Goal: Task Accomplishment & Management: Complete application form

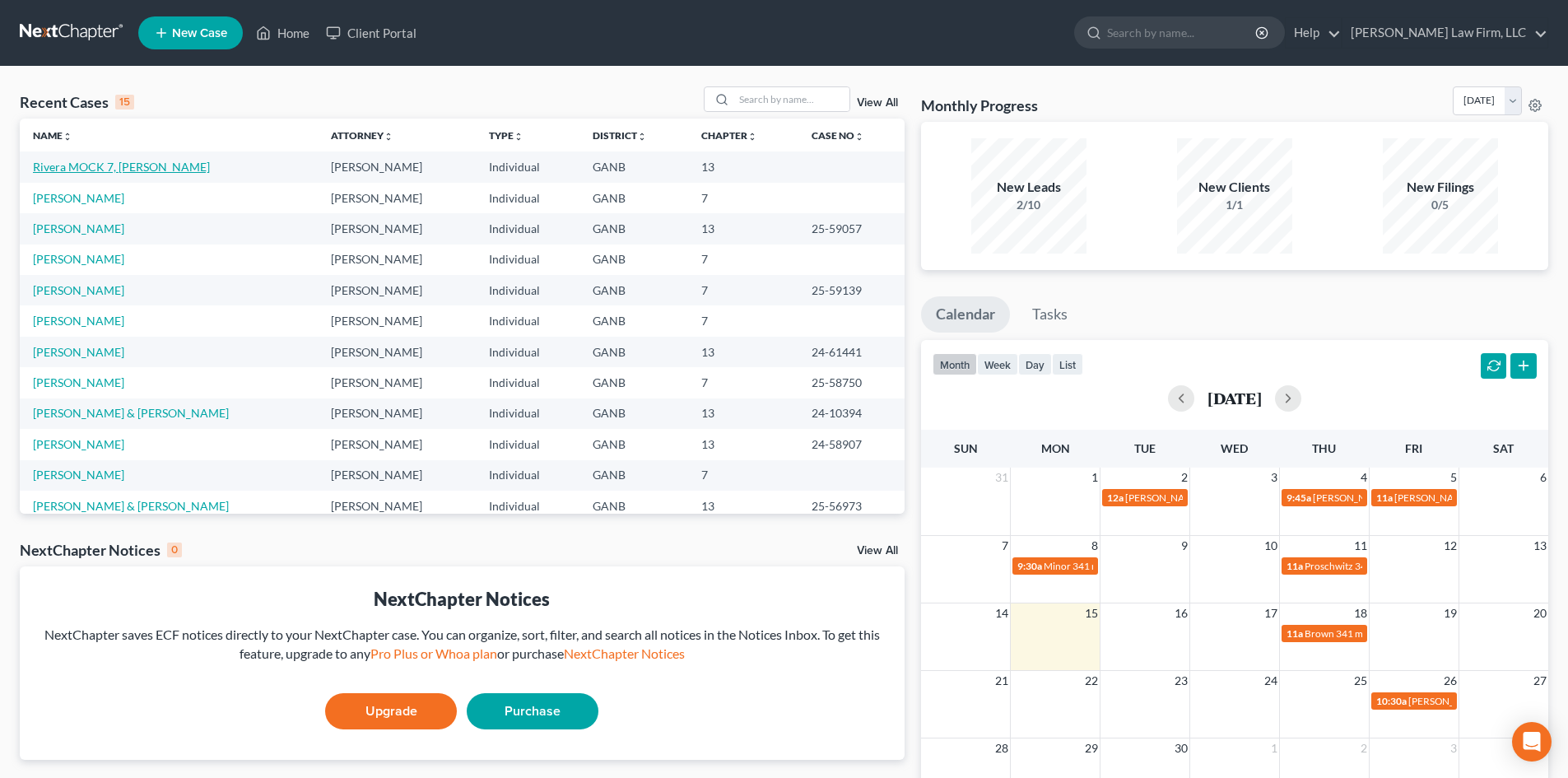
click at [111, 167] on link "Rivera MOCK 7, [PERSON_NAME]" at bounding box center [122, 166] width 177 height 14
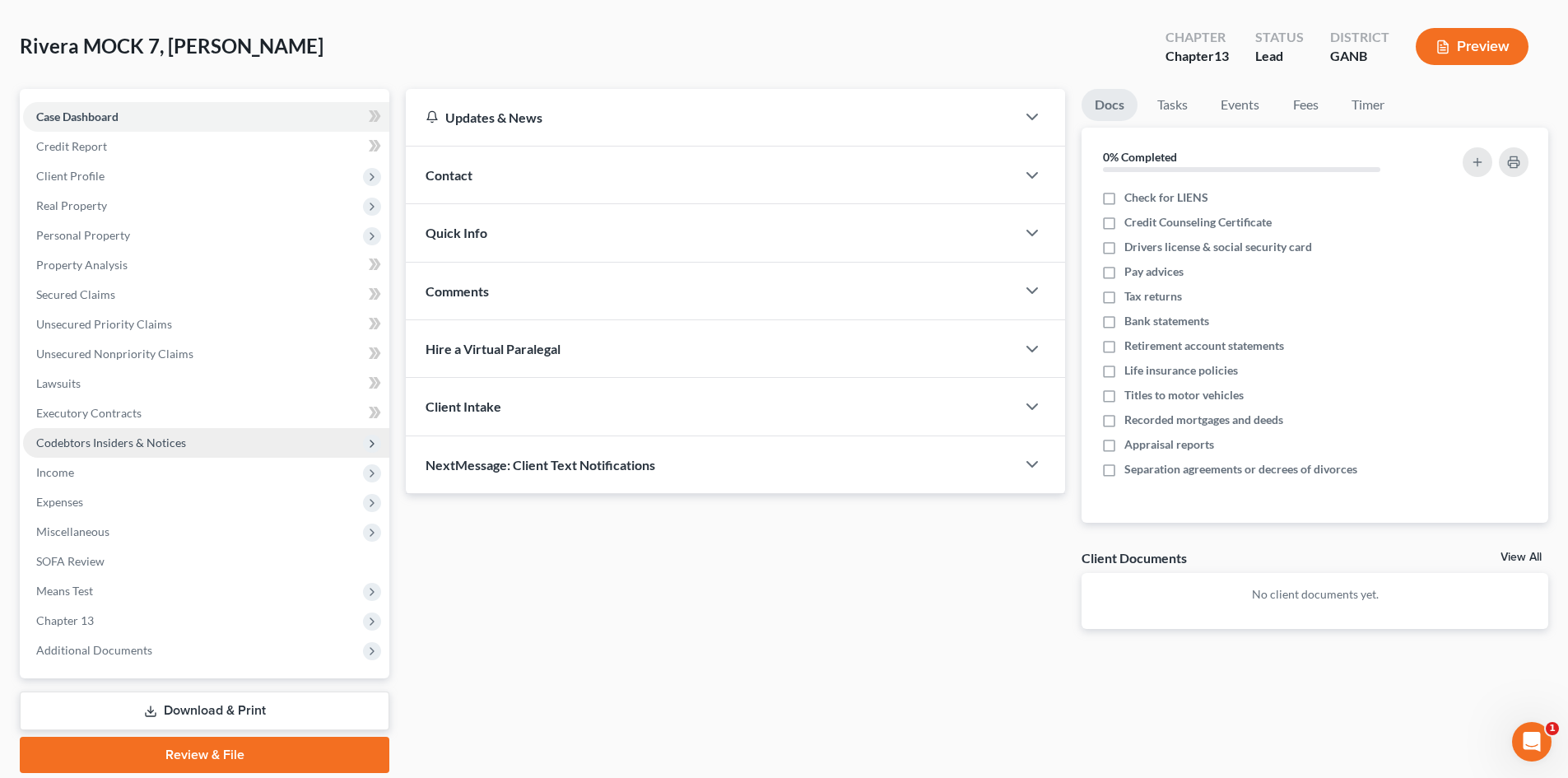
scroll to position [127, 0]
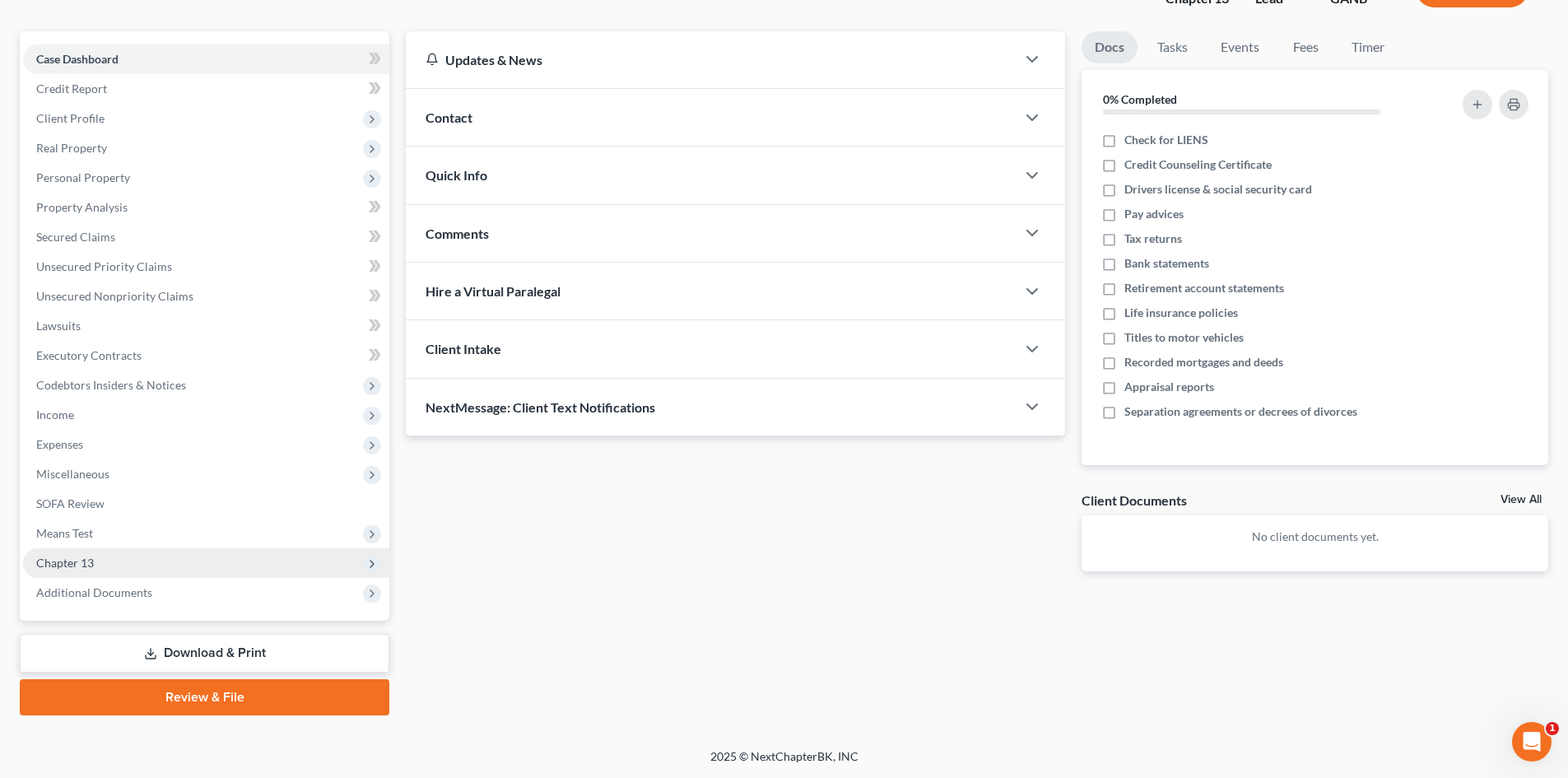
click at [113, 566] on span "Chapter 13" at bounding box center [206, 563] width 367 height 29
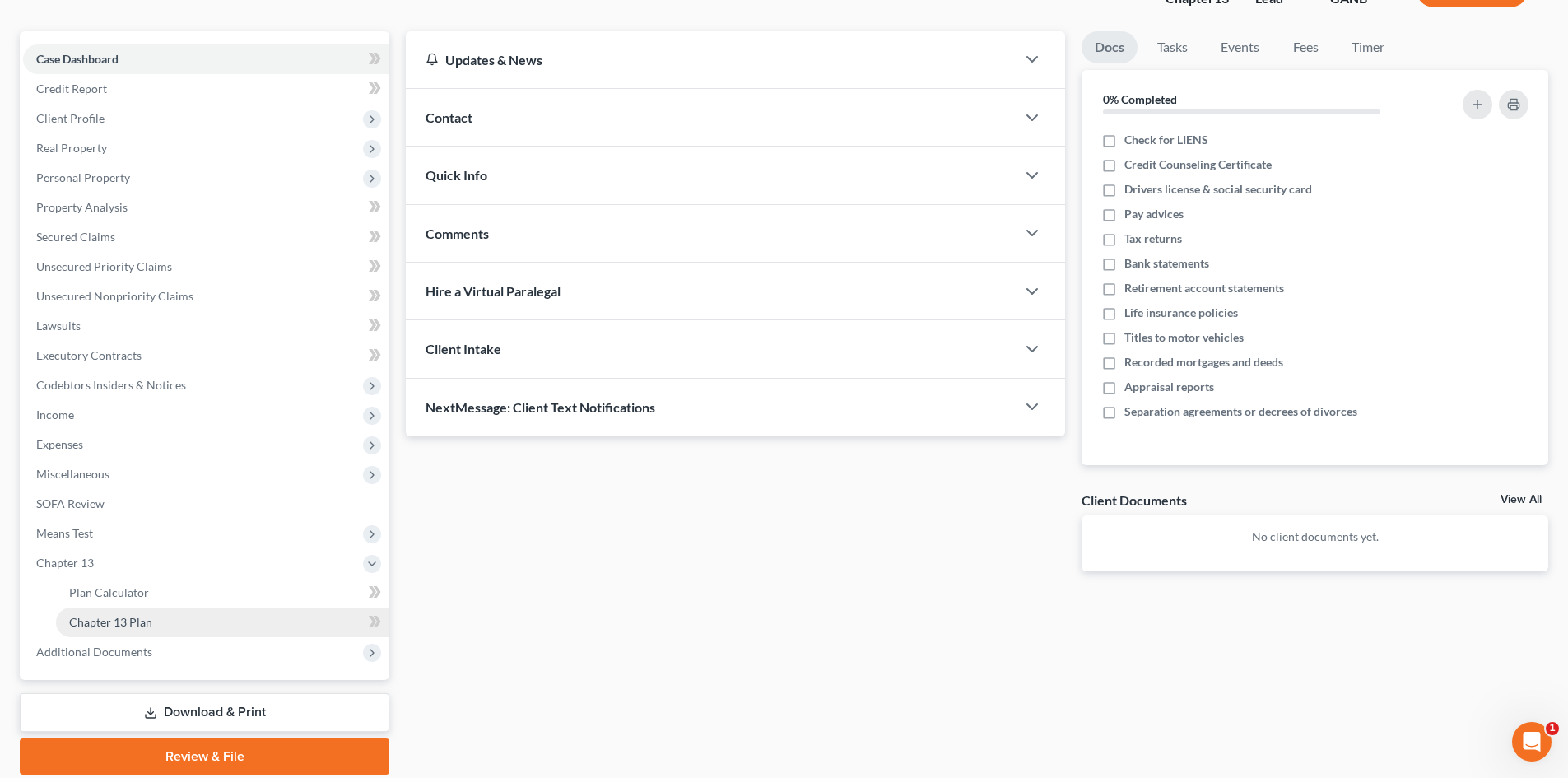
click at [162, 615] on link "Chapter 13 Plan" at bounding box center [223, 622] width 333 height 29
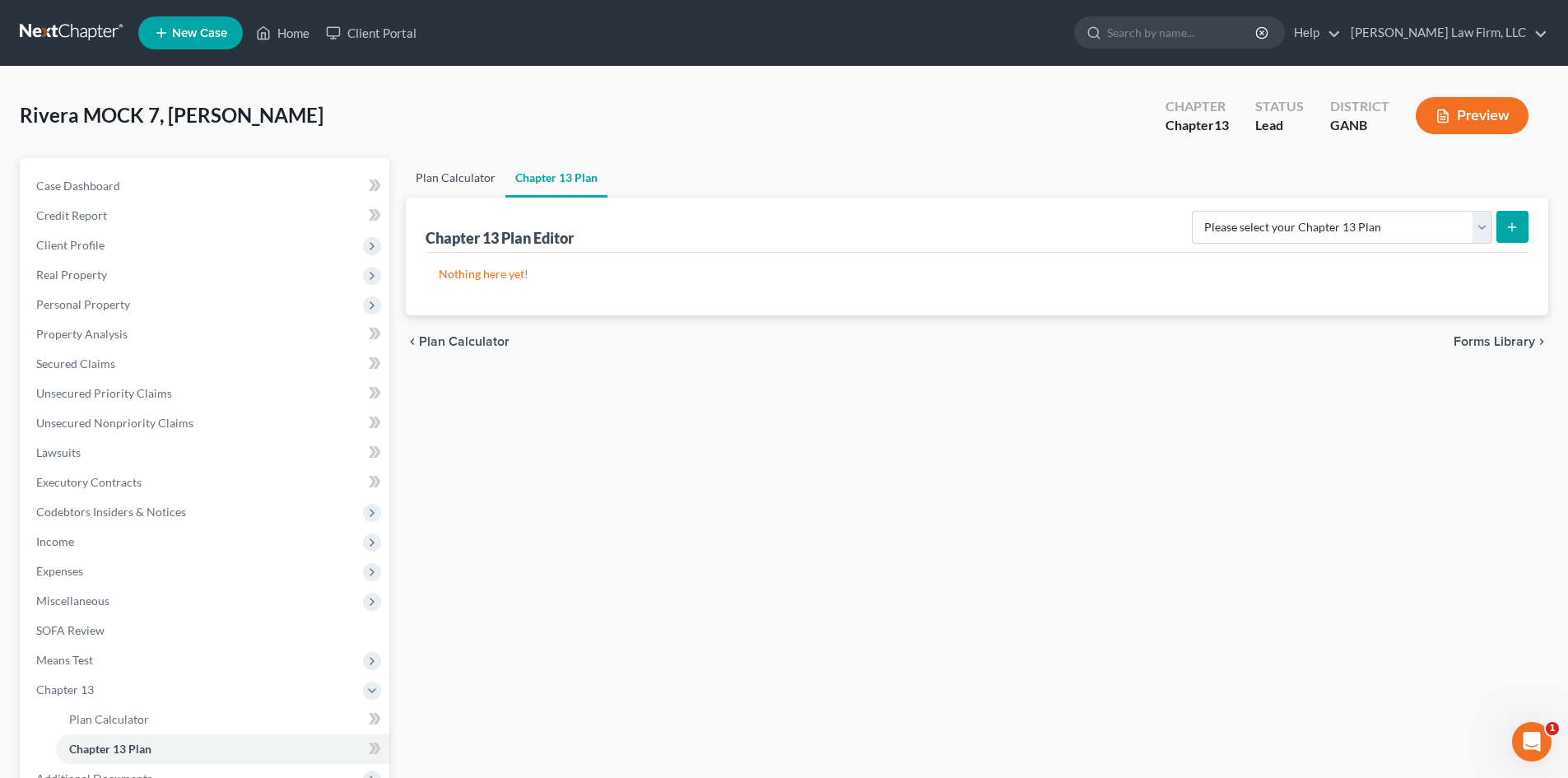
click at [463, 183] on link "Plan Calculator" at bounding box center [455, 178] width 99 height 40
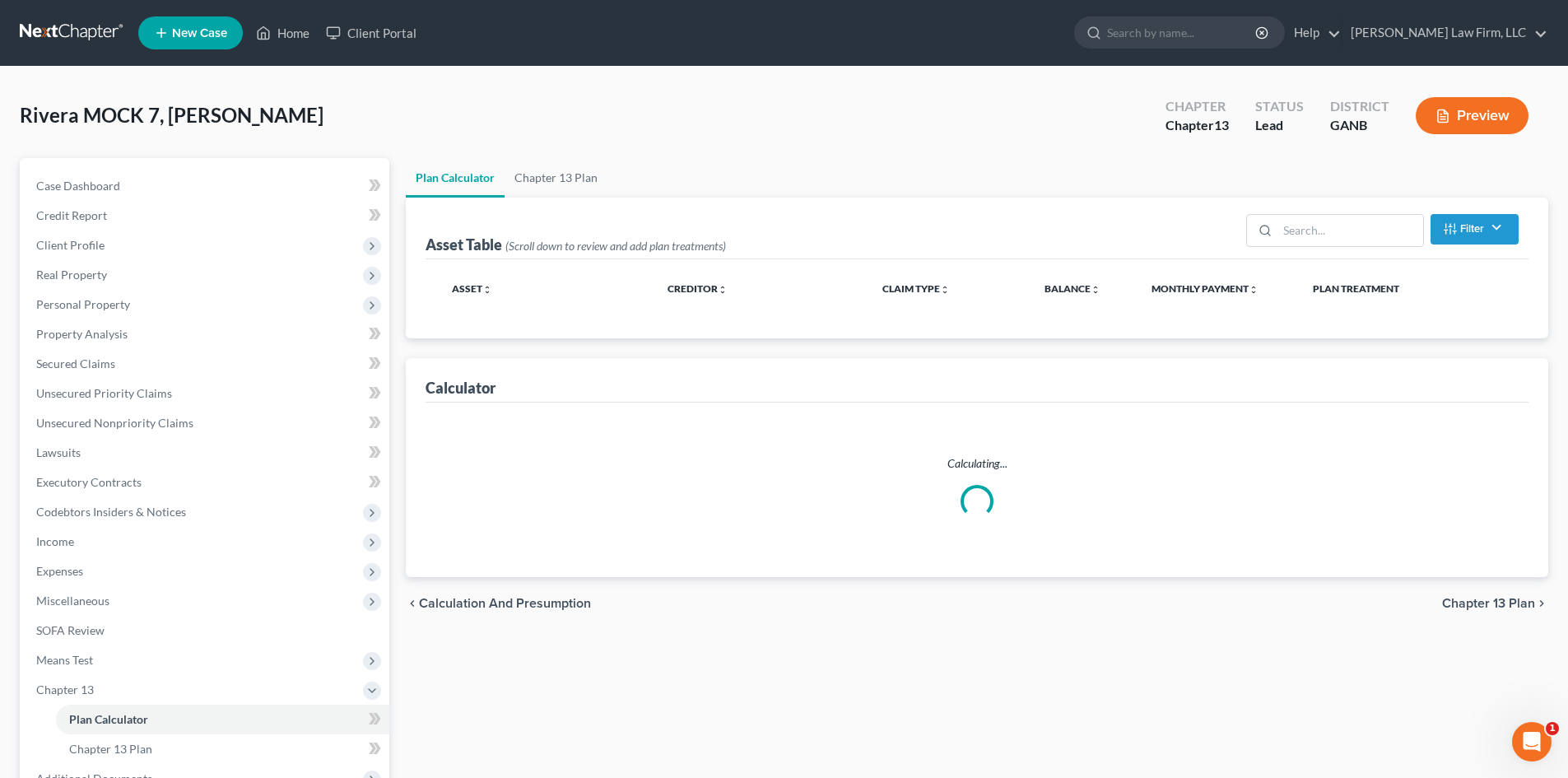
select select "59"
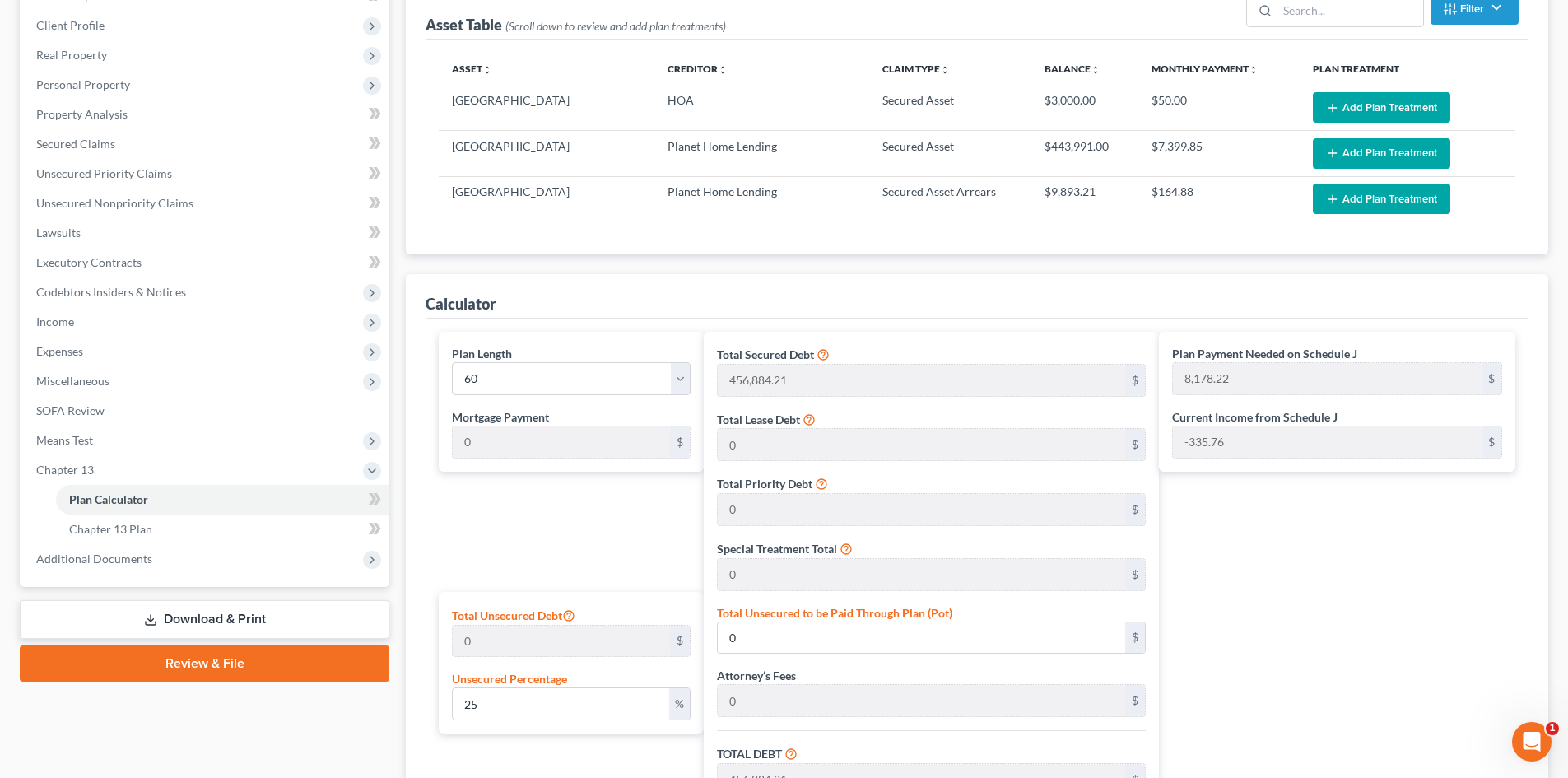
scroll to position [110, 0]
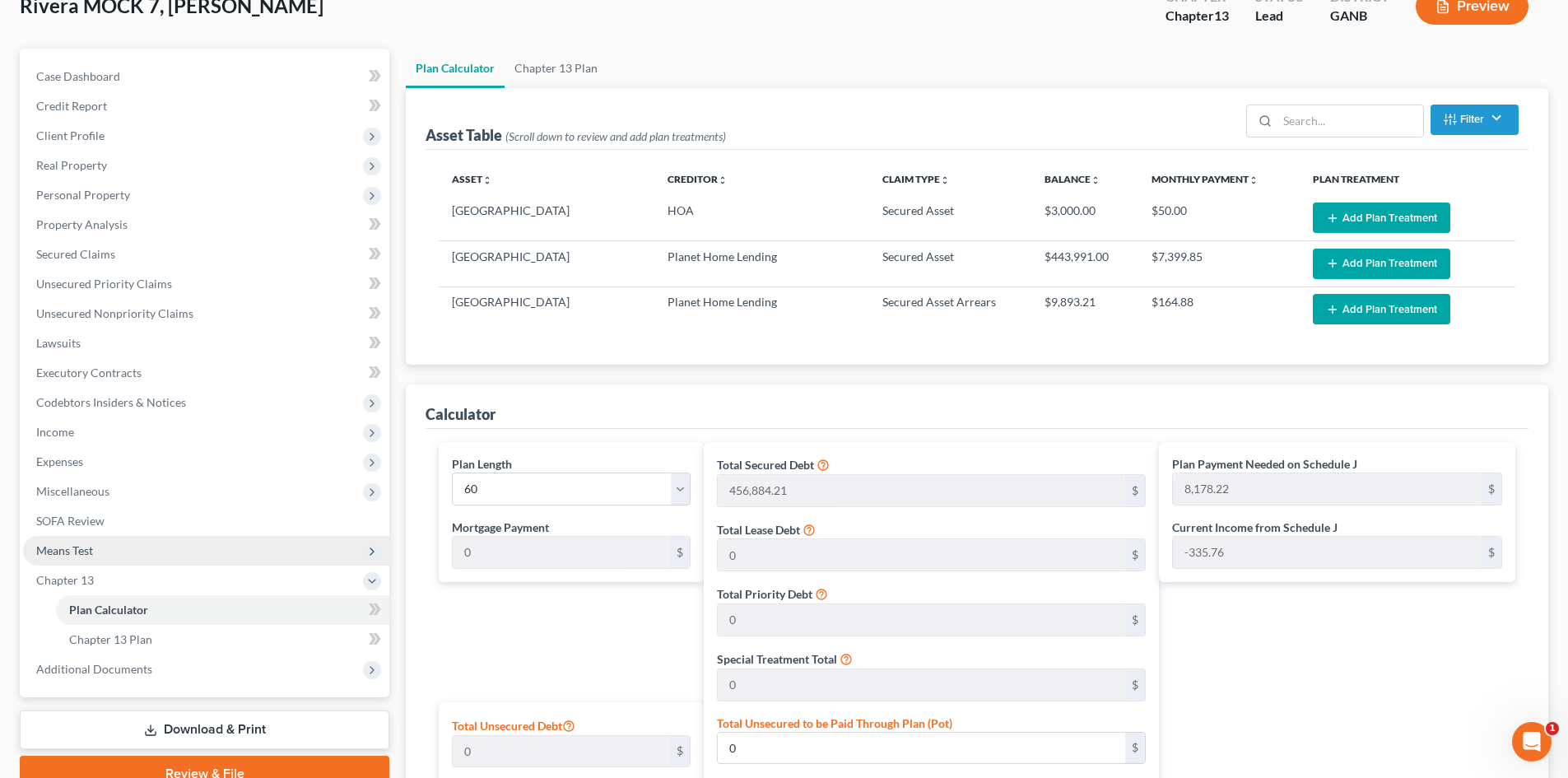
click at [77, 559] on span "Means Test" at bounding box center [206, 551] width 367 height 29
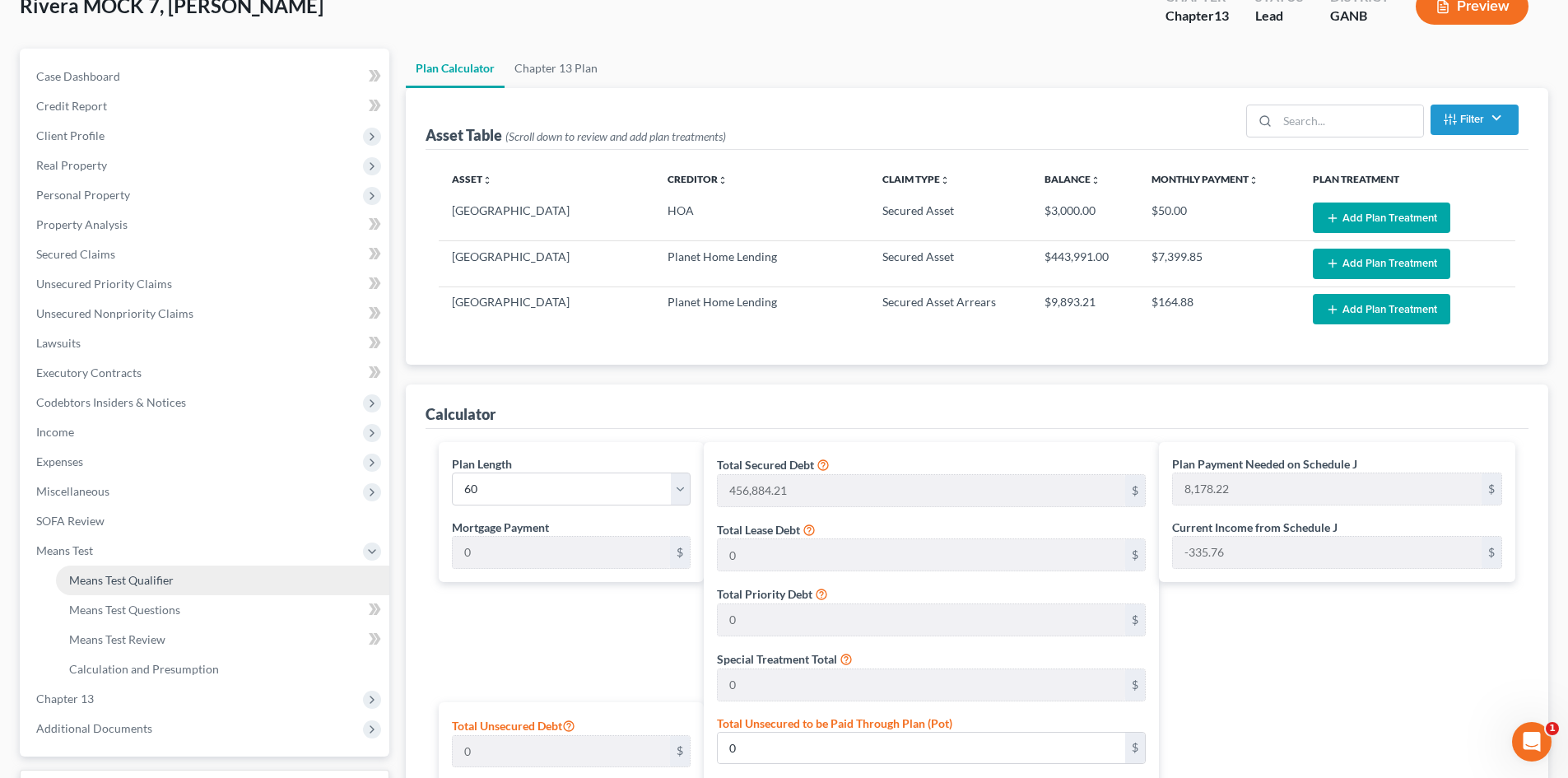
click at [140, 589] on link "Means Test Qualifier" at bounding box center [223, 581] width 333 height 29
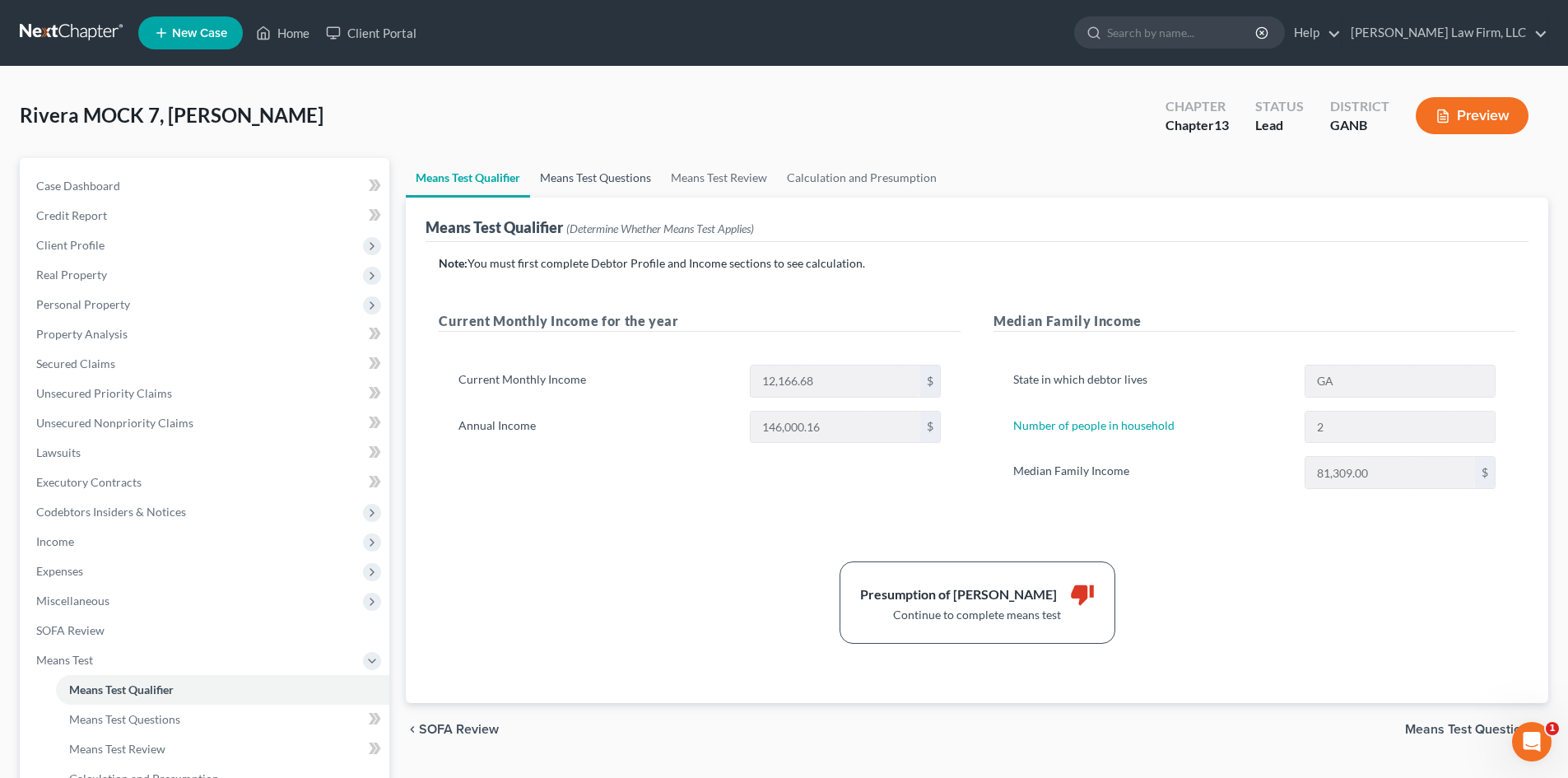
click at [597, 183] on link "Means Test Questions" at bounding box center [595, 178] width 131 height 40
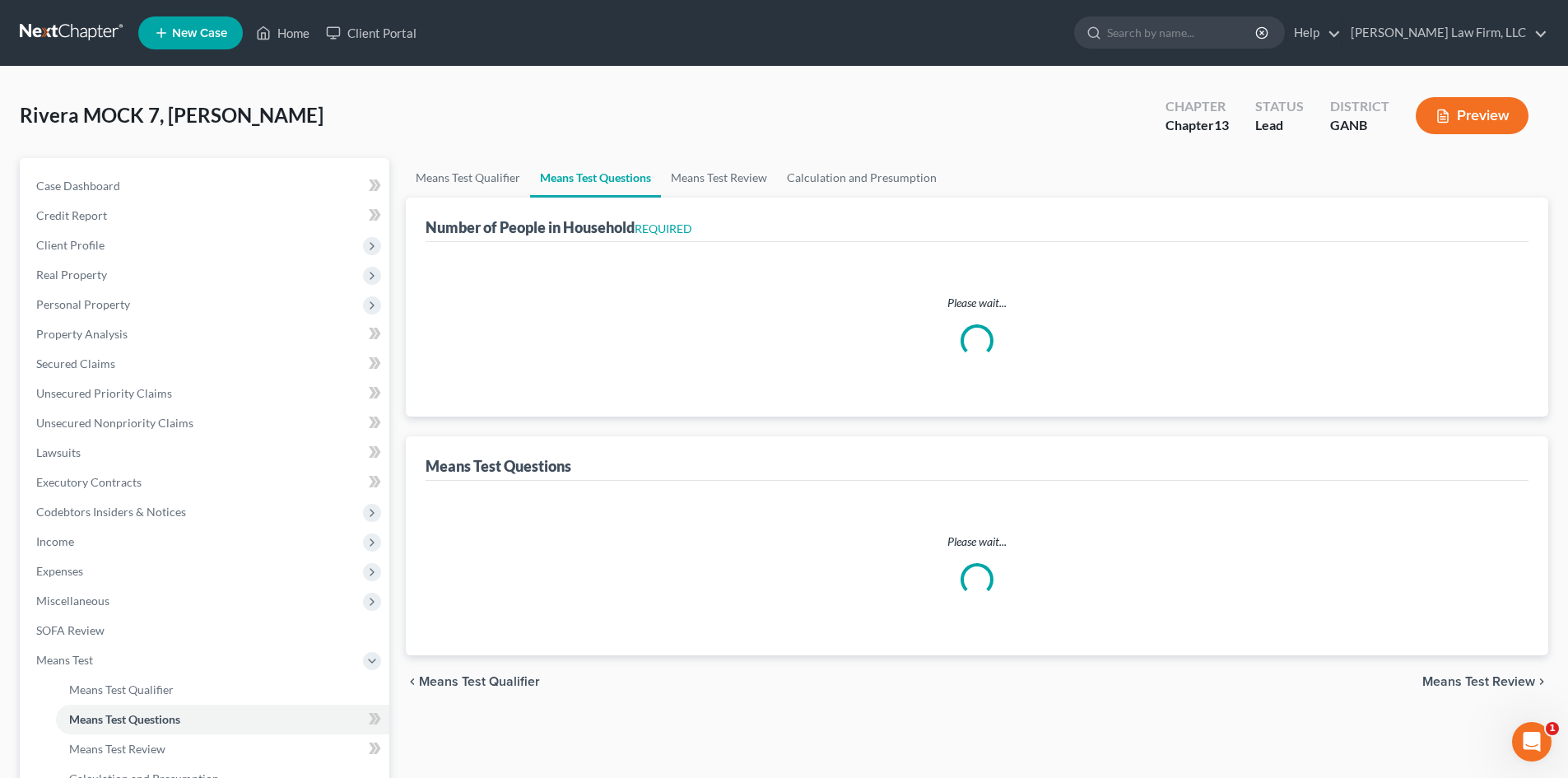
select select "0"
select select "60"
select select "0"
select select "60"
select select "2"
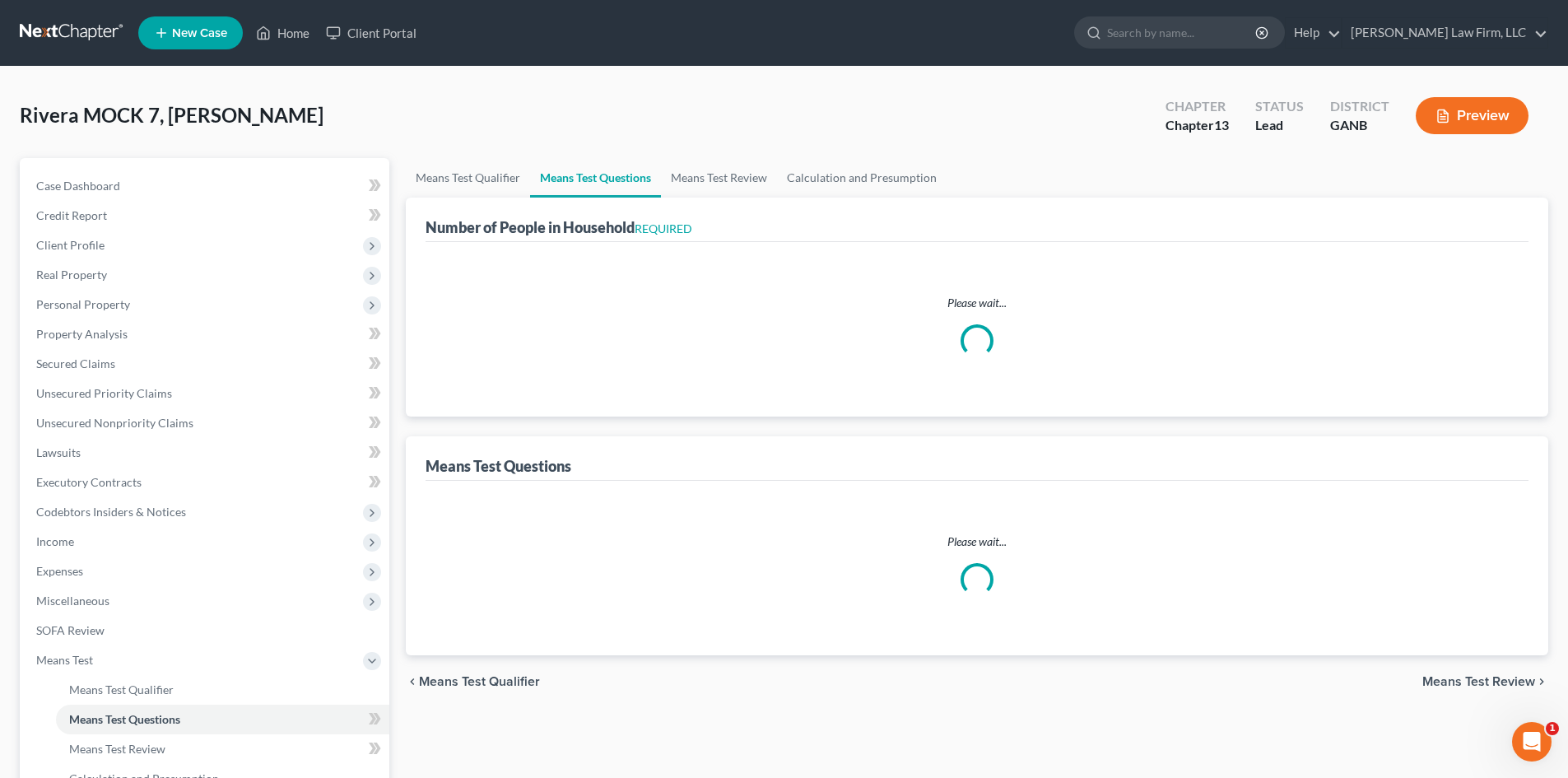
select select "1"
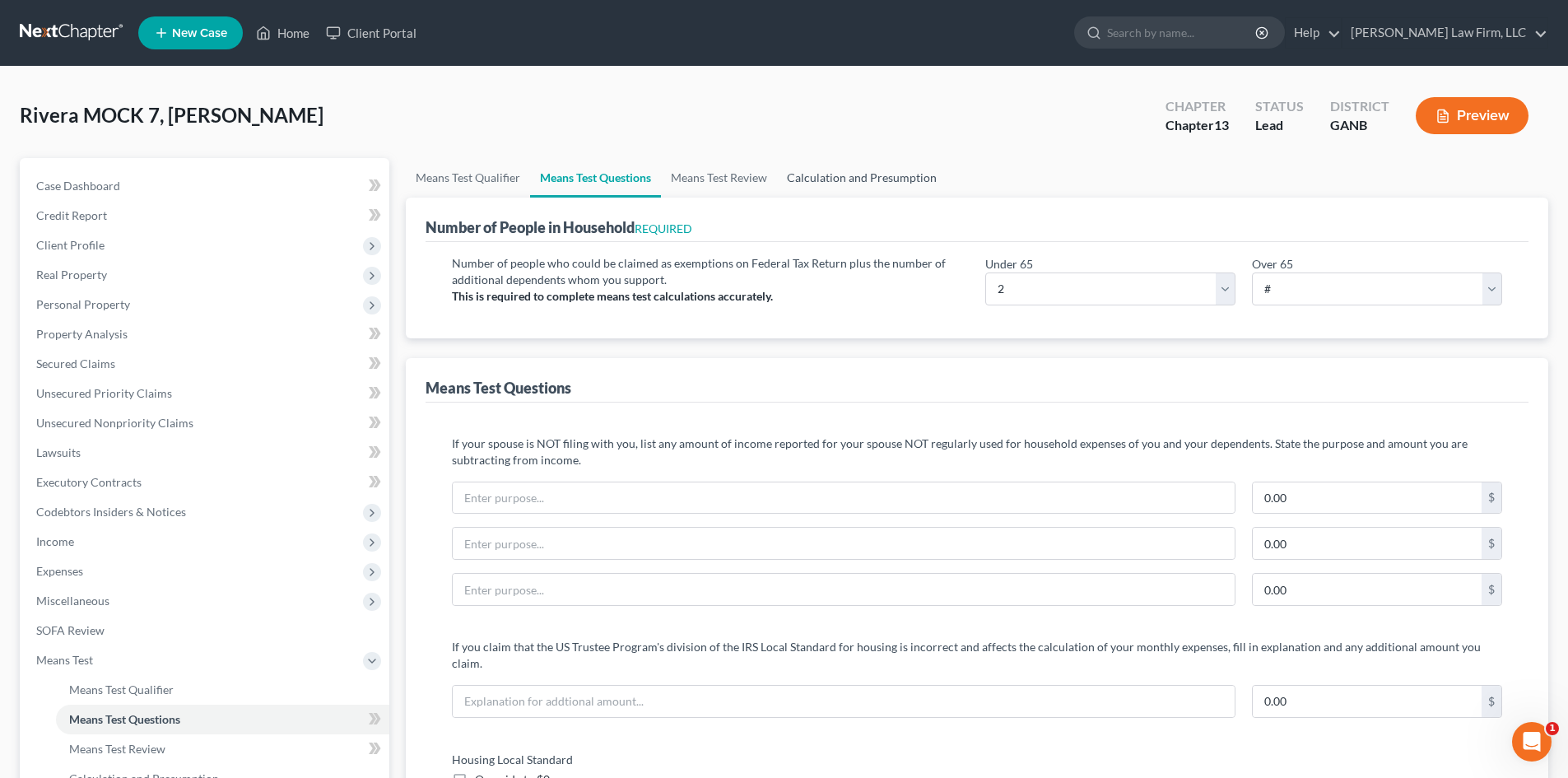
click at [809, 174] on link "Calculation and Presumption" at bounding box center [861, 178] width 170 height 40
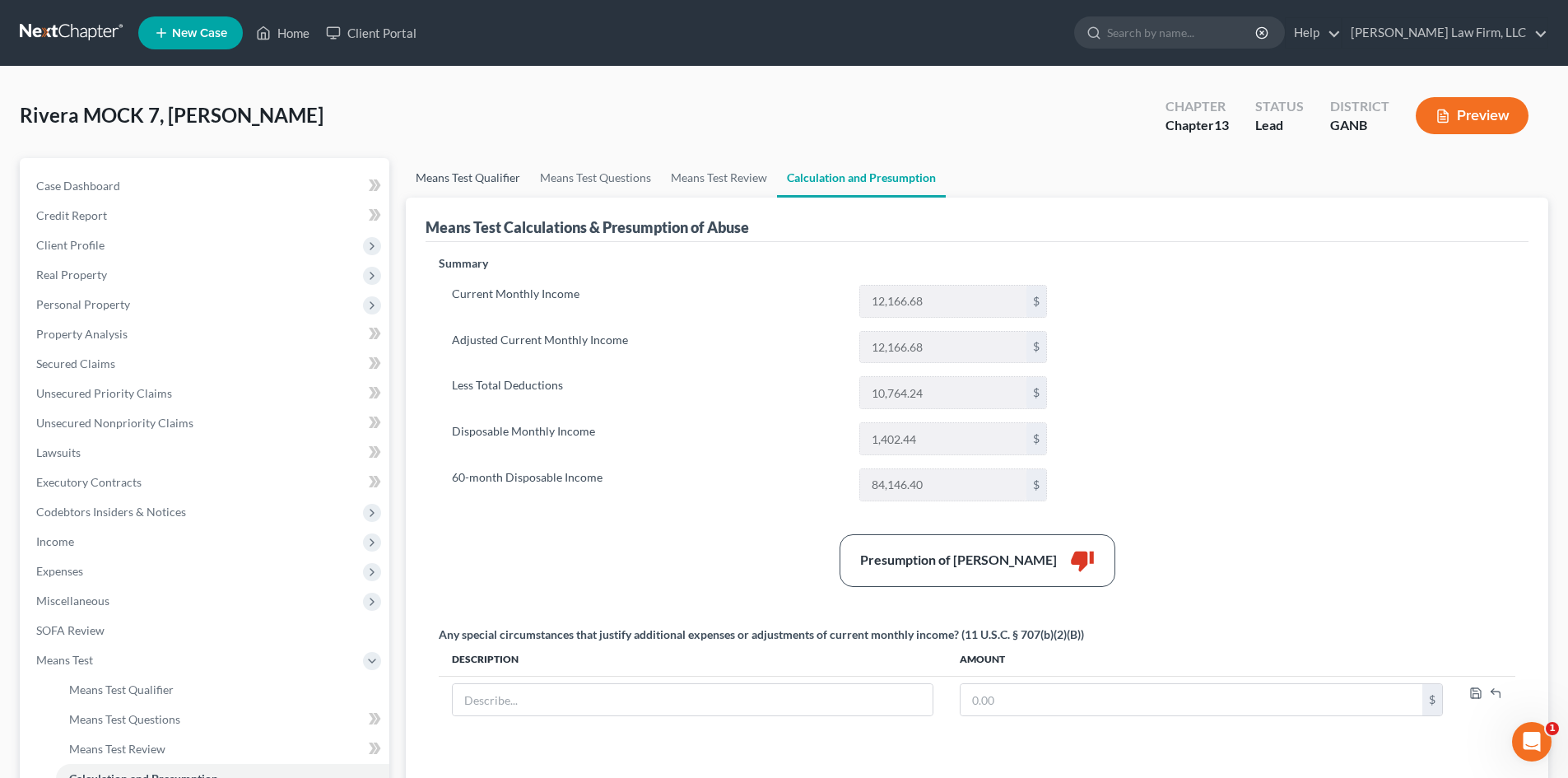
click at [455, 173] on link "Means Test Qualifier" at bounding box center [467, 178] width 124 height 40
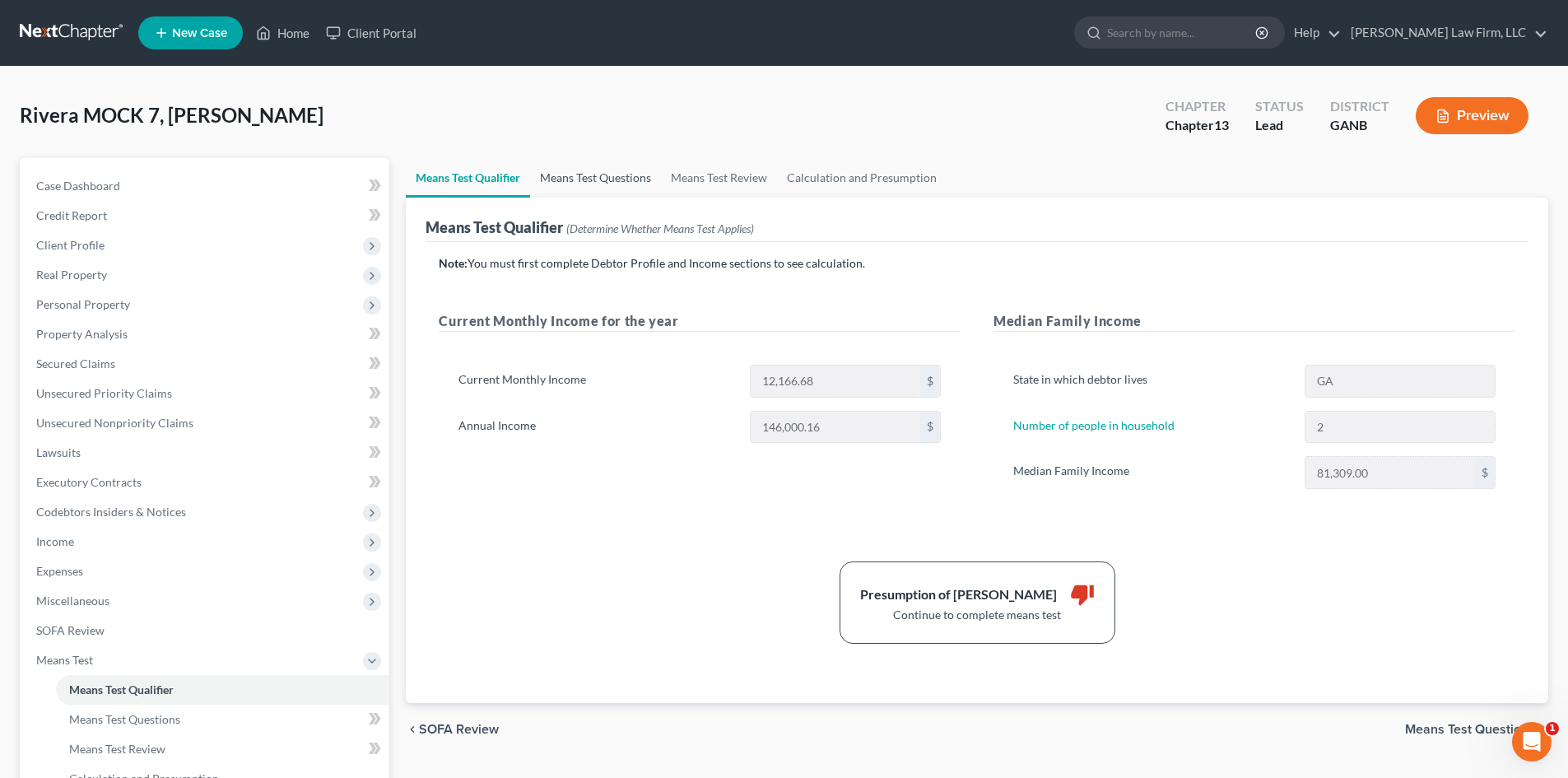
click at [593, 192] on link "Means Test Questions" at bounding box center [595, 178] width 131 height 40
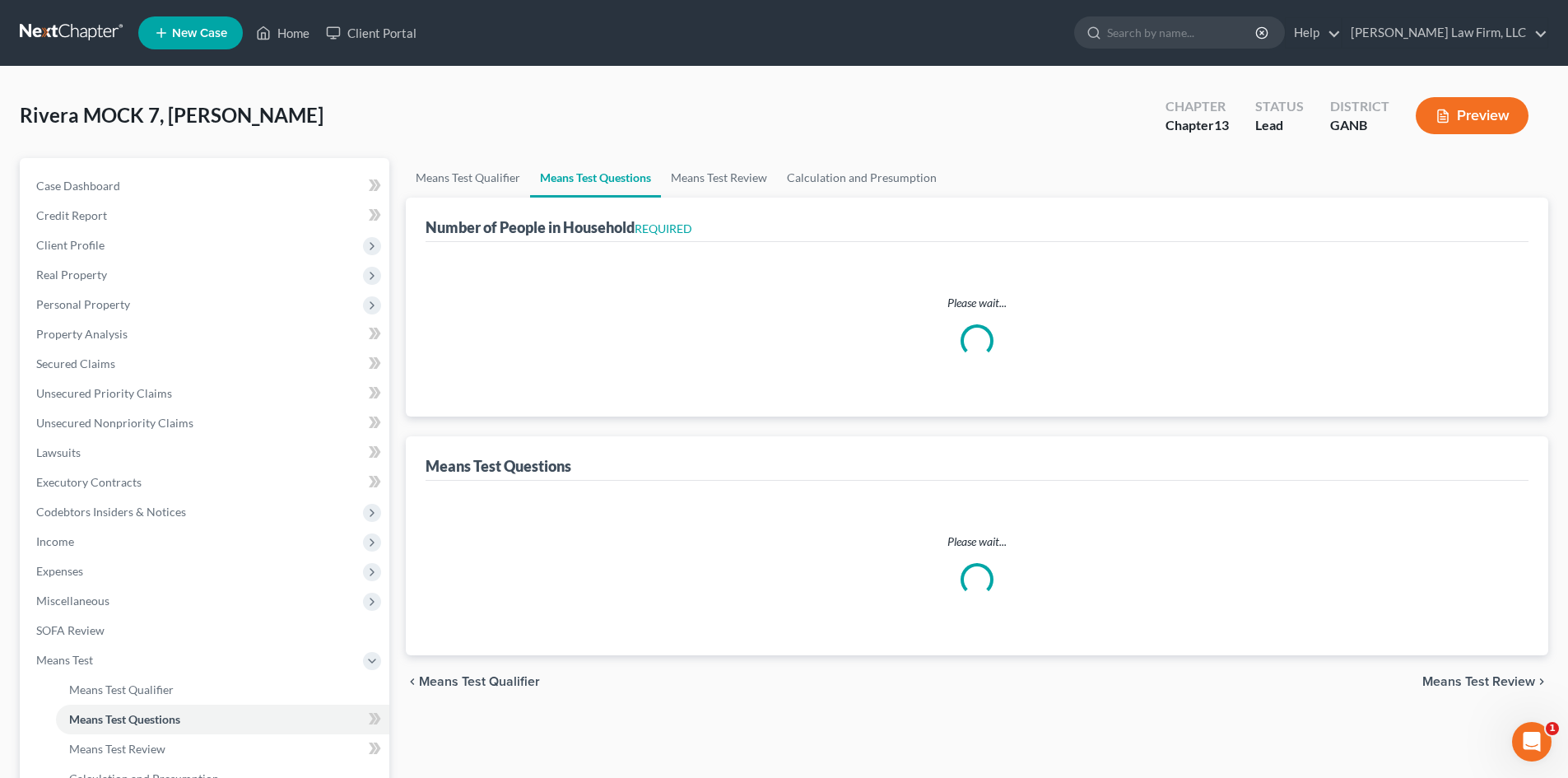
select select "0"
select select "60"
select select "0"
select select "60"
select select "2"
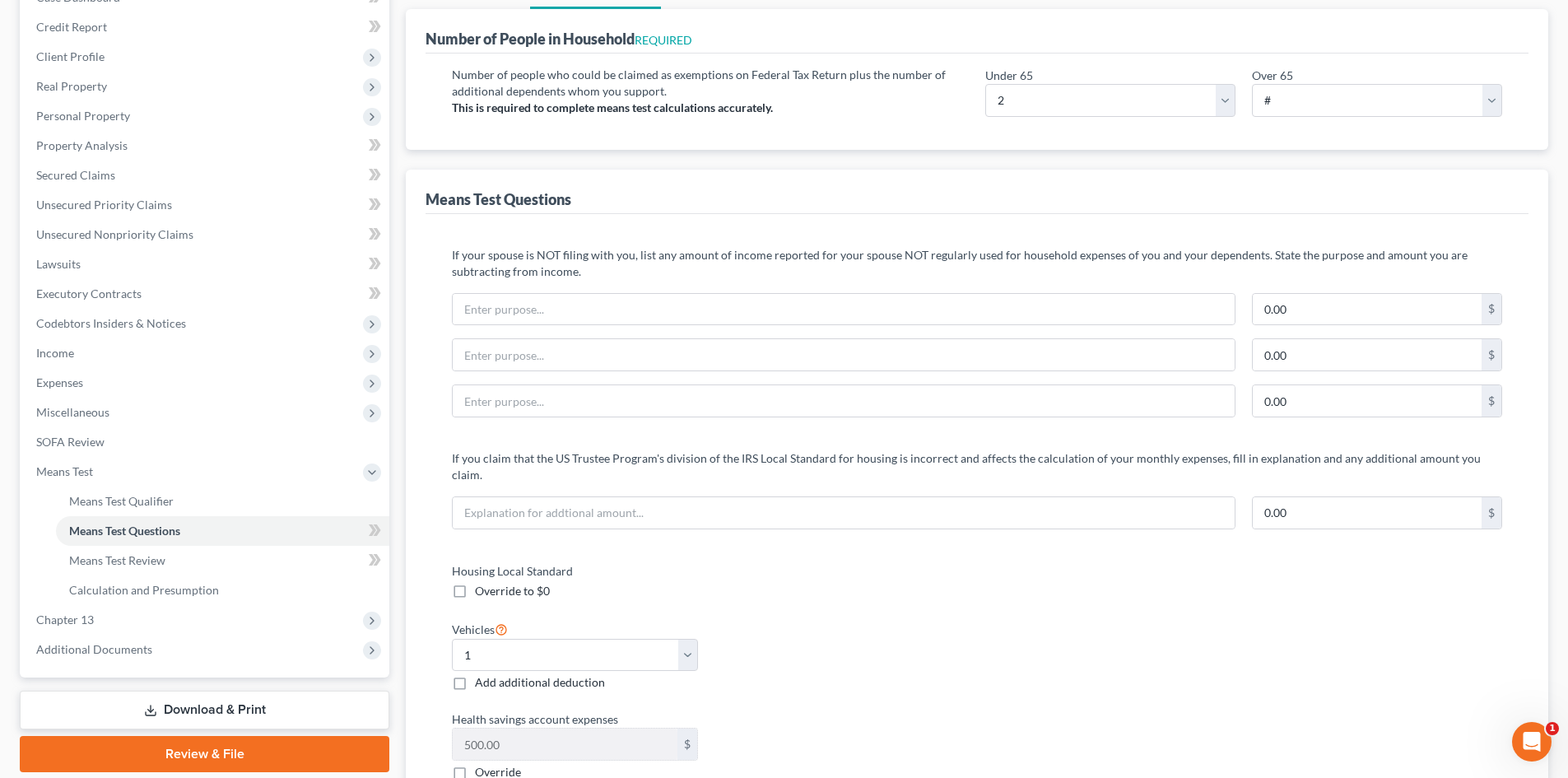
scroll to position [329, 0]
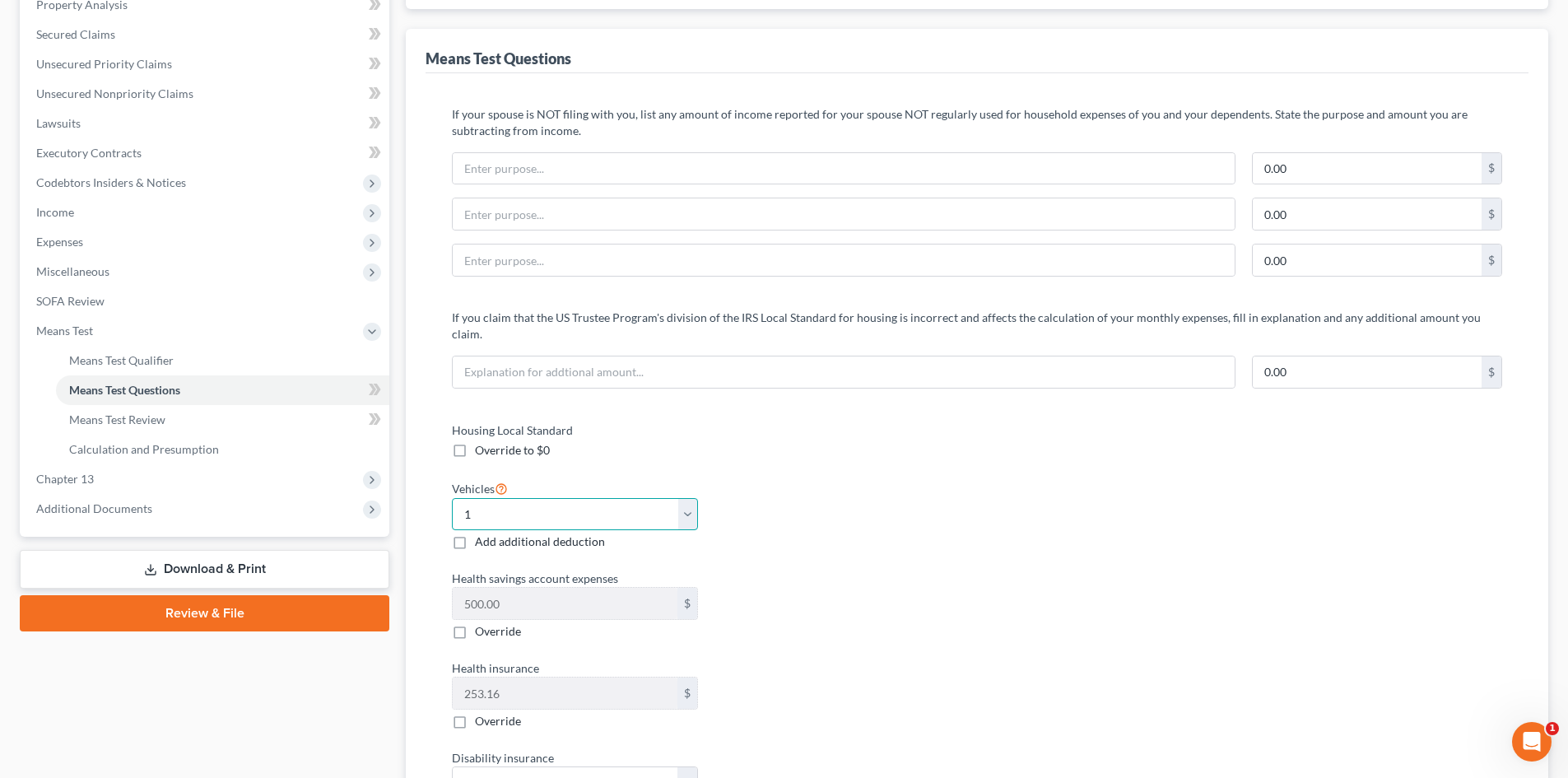
click at [499, 499] on select "Select 0 1 2 3 4 5" at bounding box center [574, 515] width 246 height 33
select select "0"
click at [451, 499] on select "Select 0 1 2 3 4 5" at bounding box center [574, 515] width 246 height 33
click at [936, 523] on div "Vehicles Select 0 1 2 3 4 5 Add additional deduction" at bounding box center [707, 514] width 525 height 73
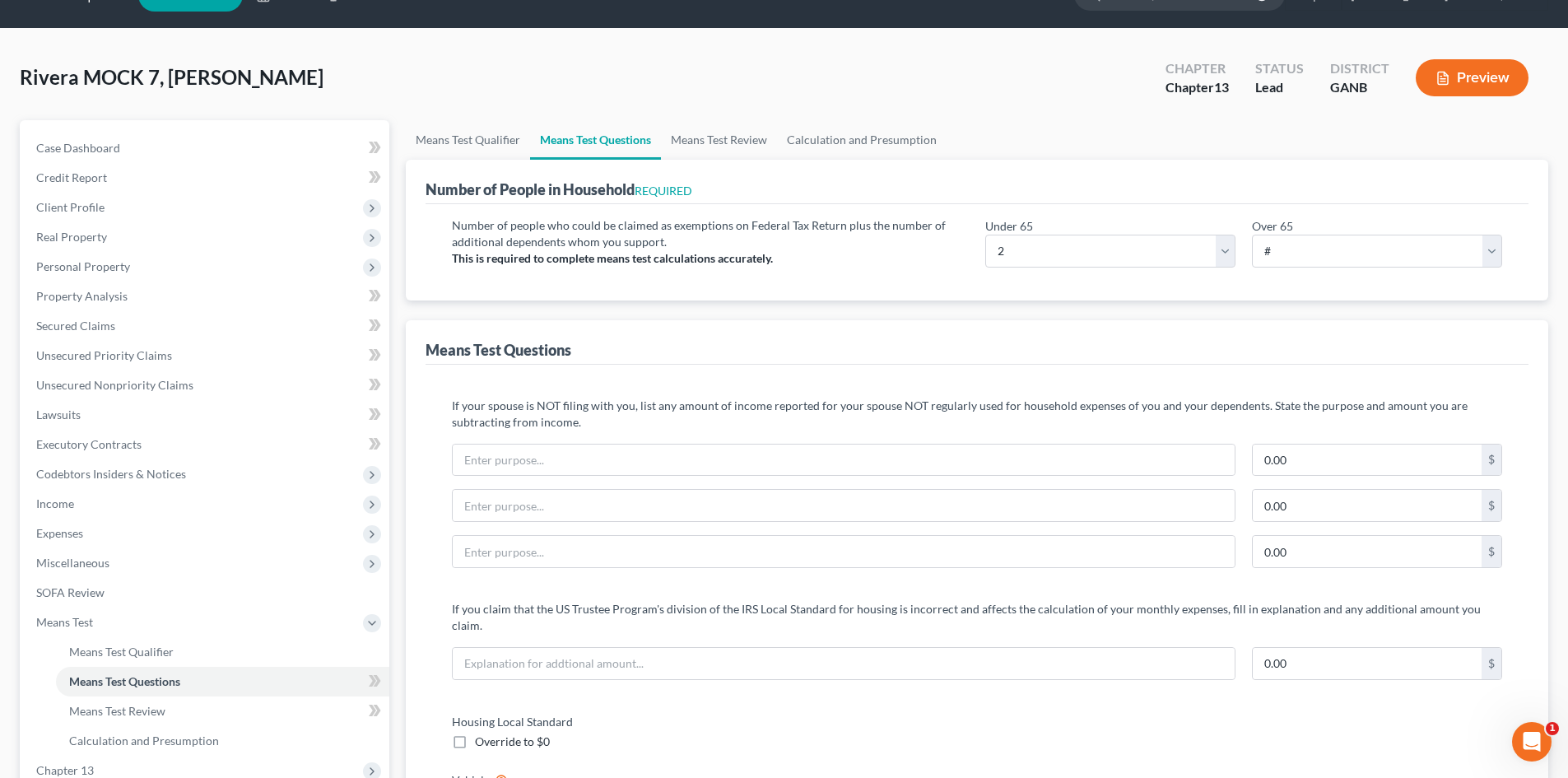
scroll to position [0, 0]
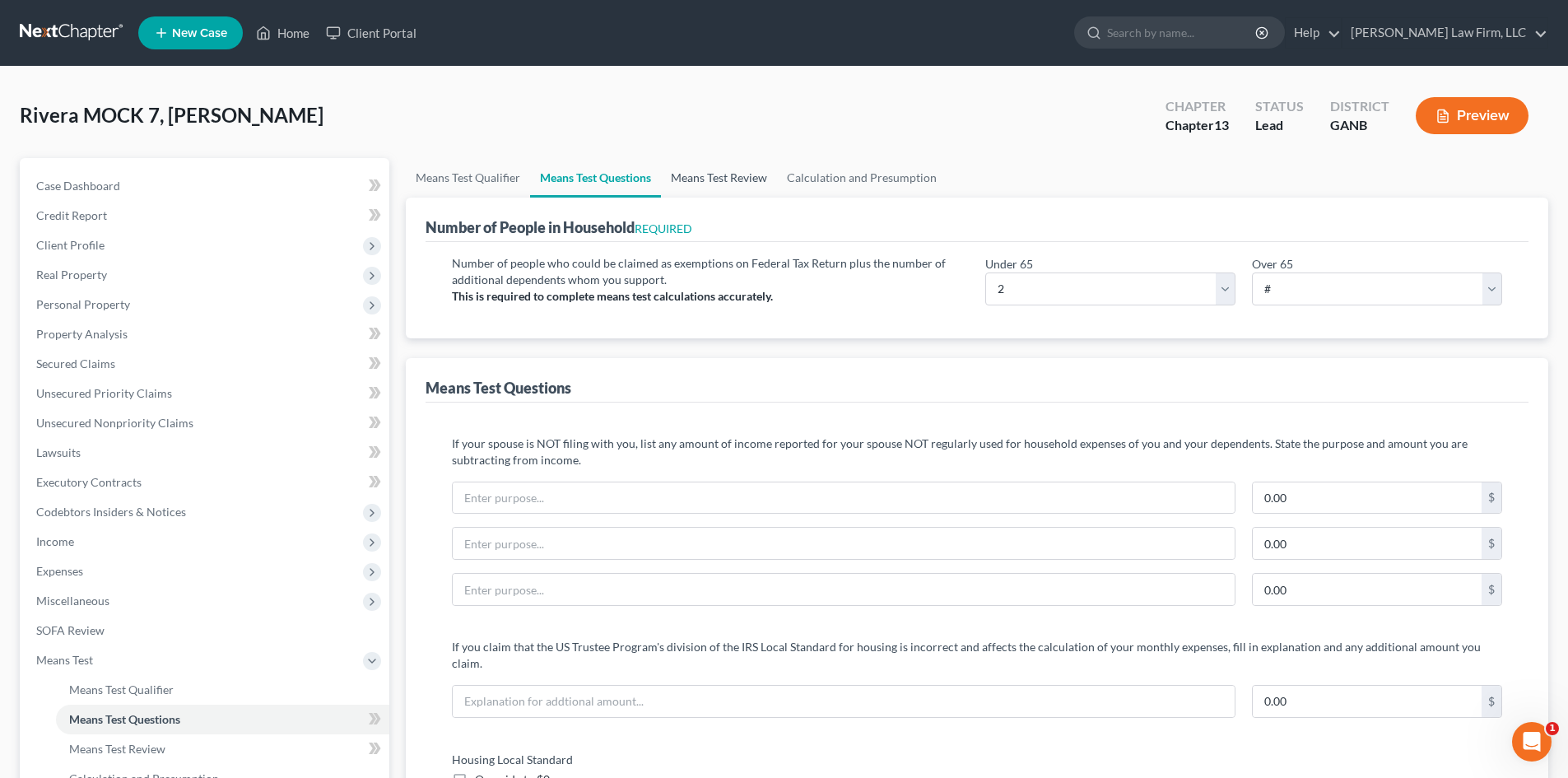
click at [729, 174] on link "Means Test Review" at bounding box center [719, 178] width 116 height 40
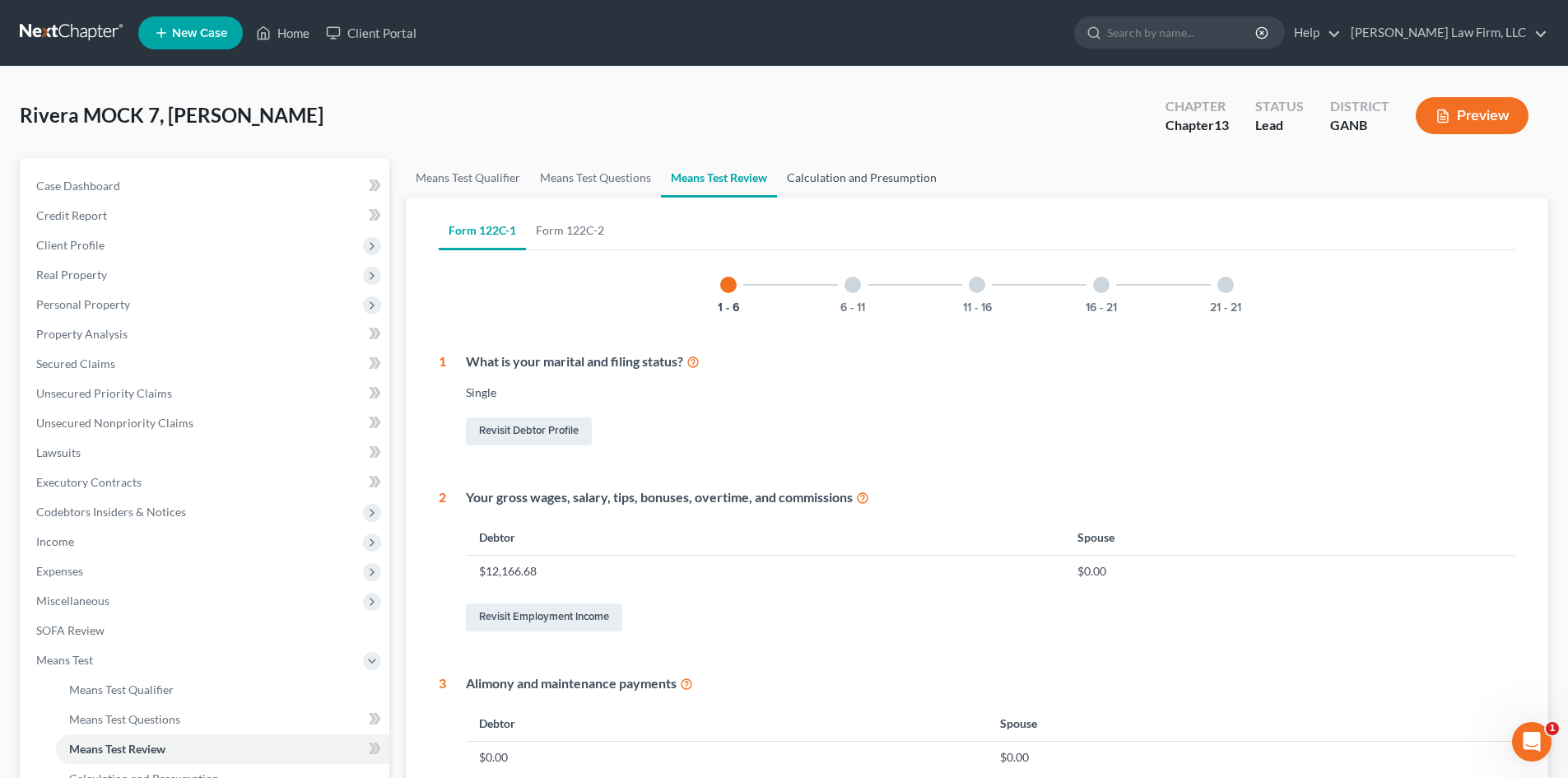
click at [832, 176] on link "Calculation and Presumption" at bounding box center [861, 178] width 170 height 40
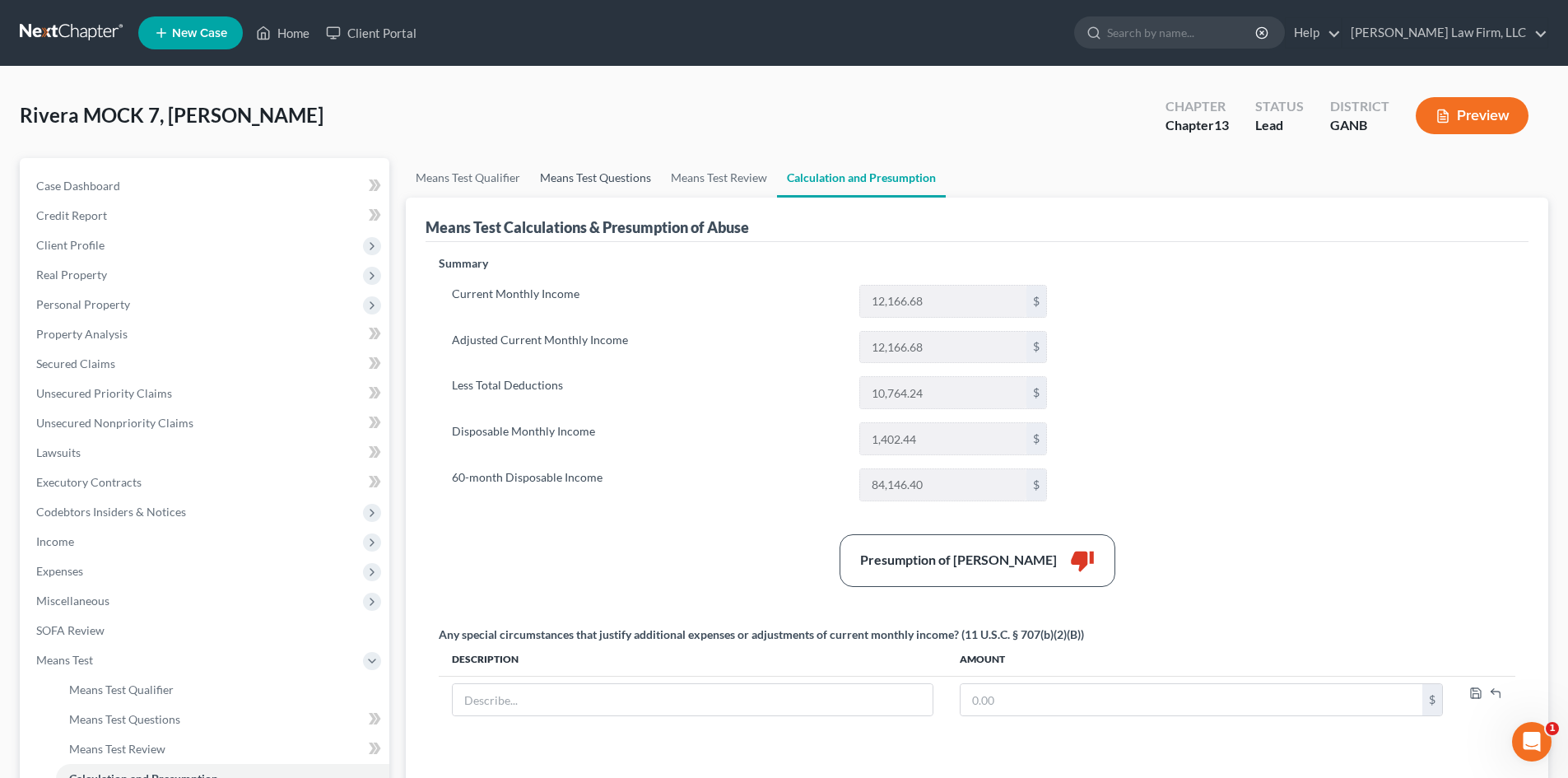
click at [639, 176] on link "Means Test Questions" at bounding box center [595, 178] width 131 height 40
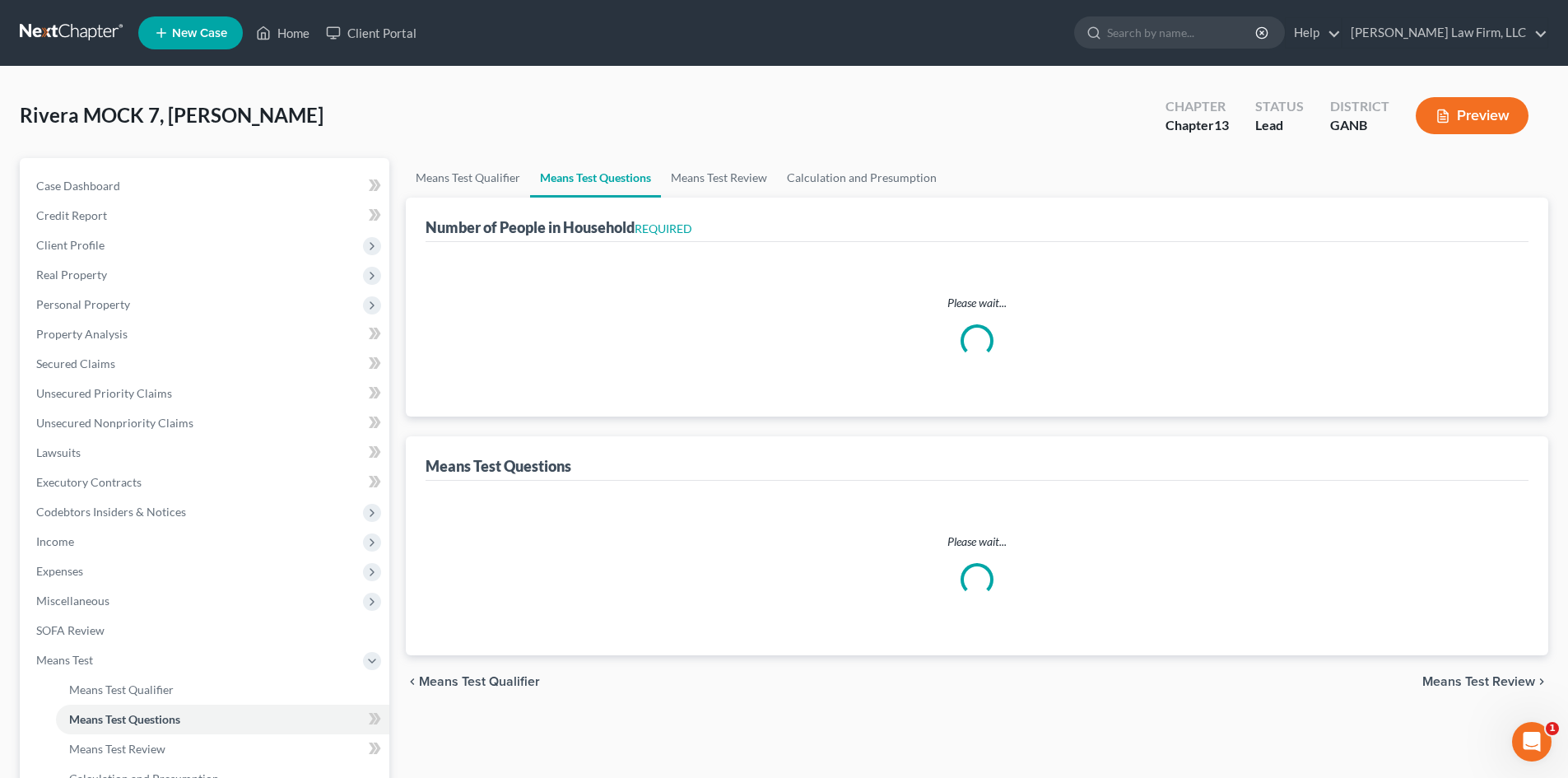
select select "0"
select select "60"
select select "0"
select select "60"
select select "2"
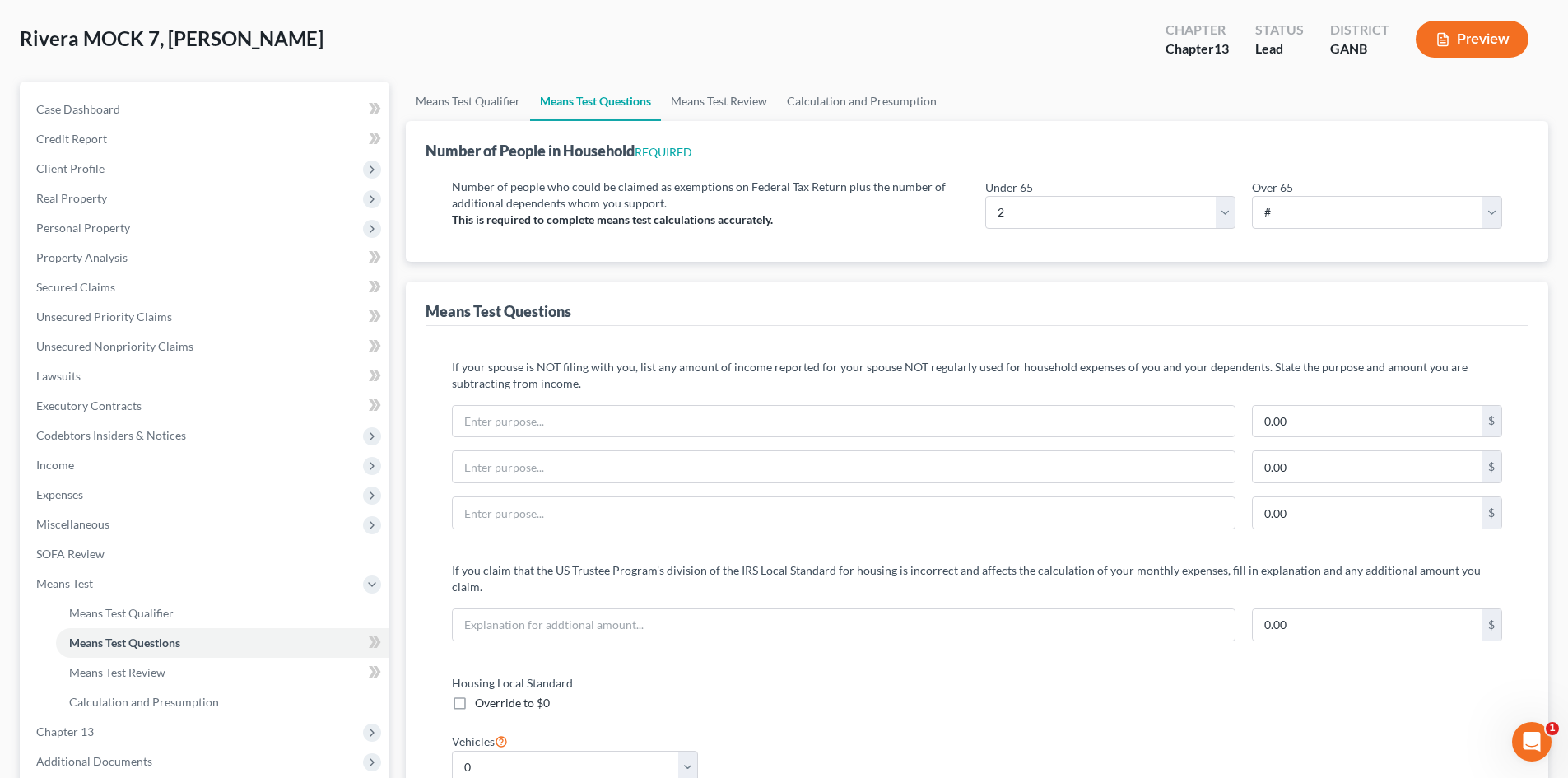
scroll to position [439, 0]
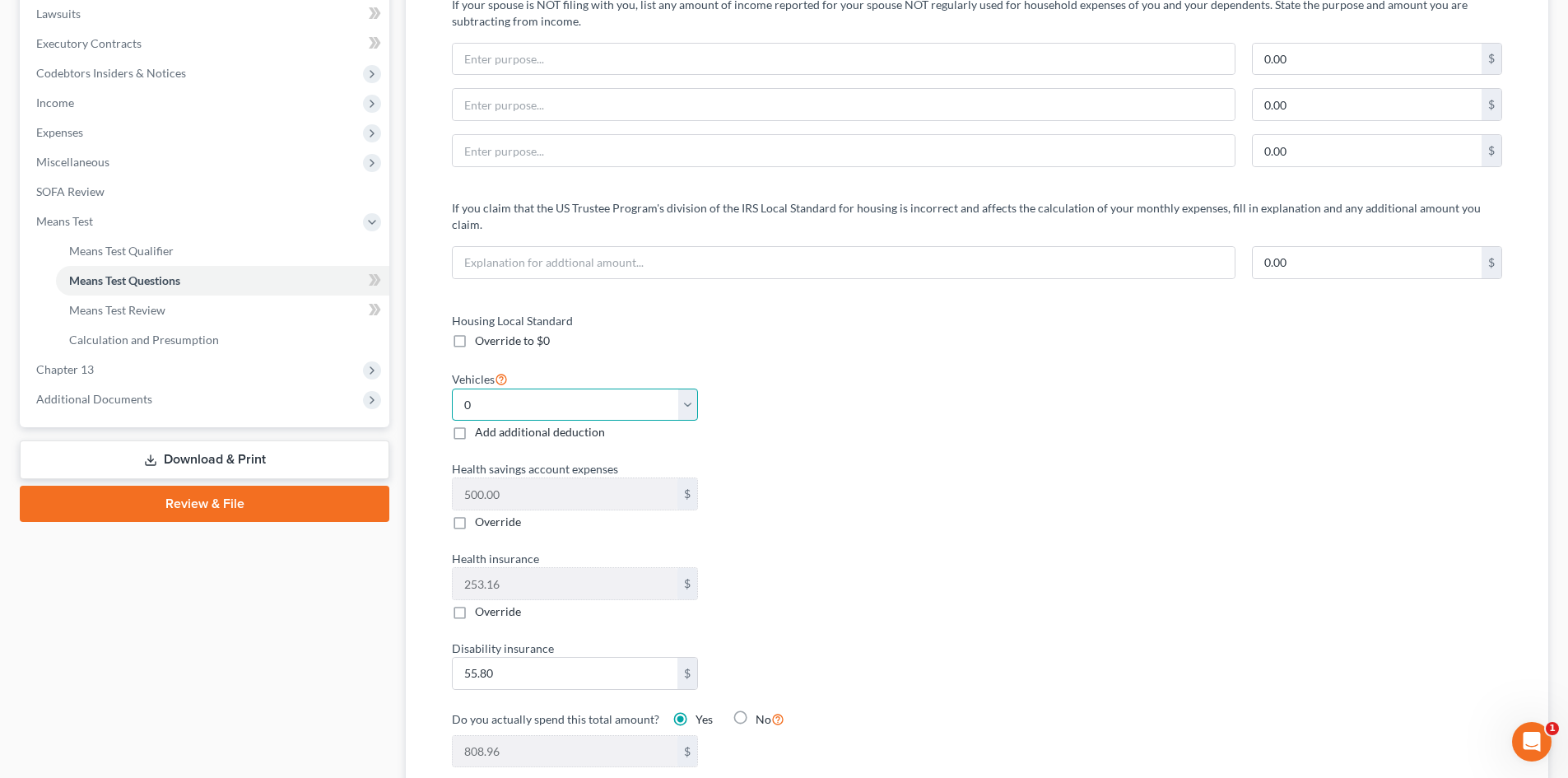
click at [561, 389] on select "Select 0 1 2 3 4 5" at bounding box center [574, 406] width 246 height 33
select select "1"
click at [451, 389] on select "Select 0 1 2 3 4 5" at bounding box center [574, 406] width 246 height 33
click at [989, 442] on div "Housing Local Standard Override to $0 Vehicles Select 0 1 2 3 4 5 Add additiona…" at bounding box center [977, 550] width 1083 height 476
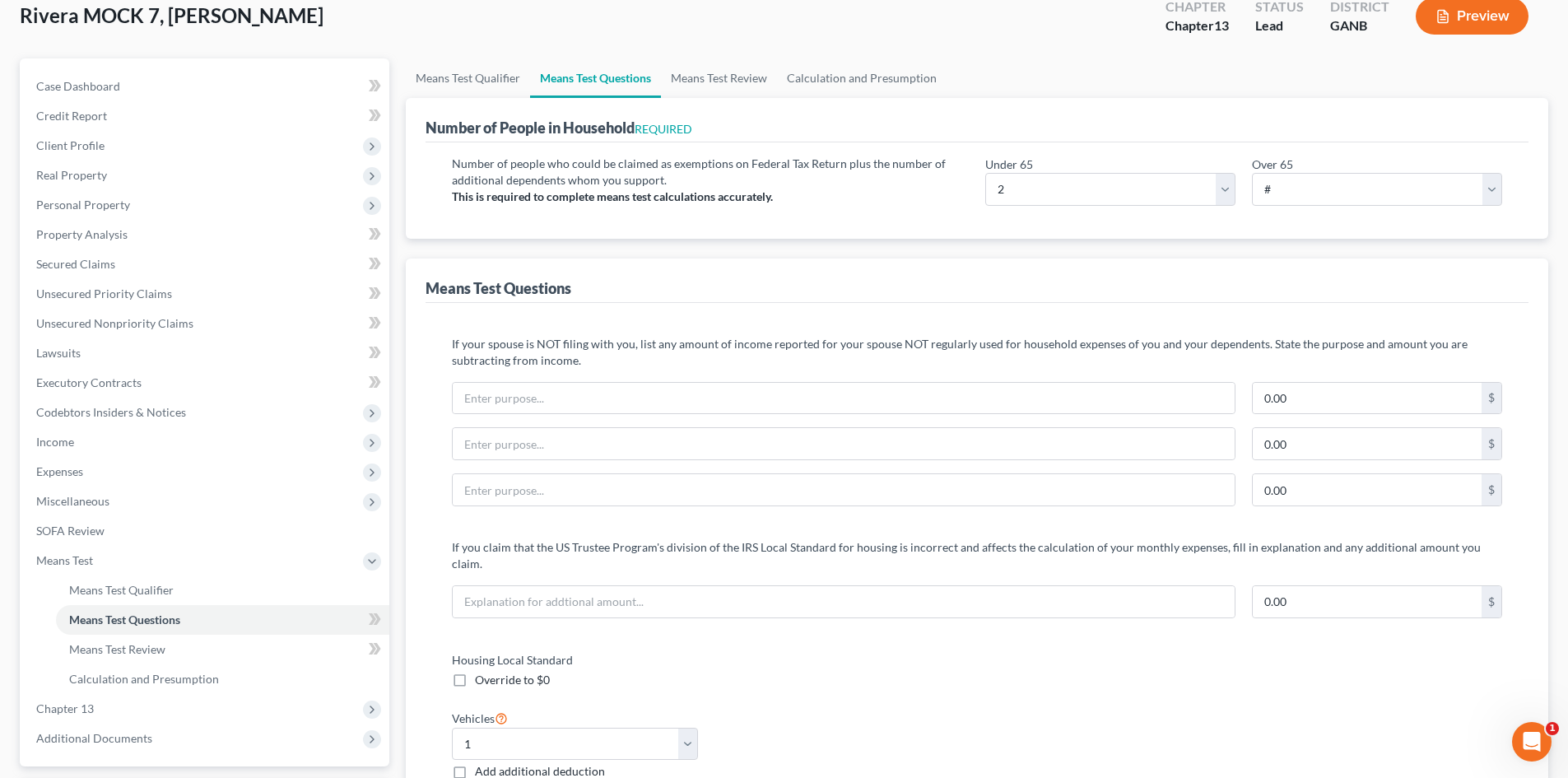
scroll to position [0, 0]
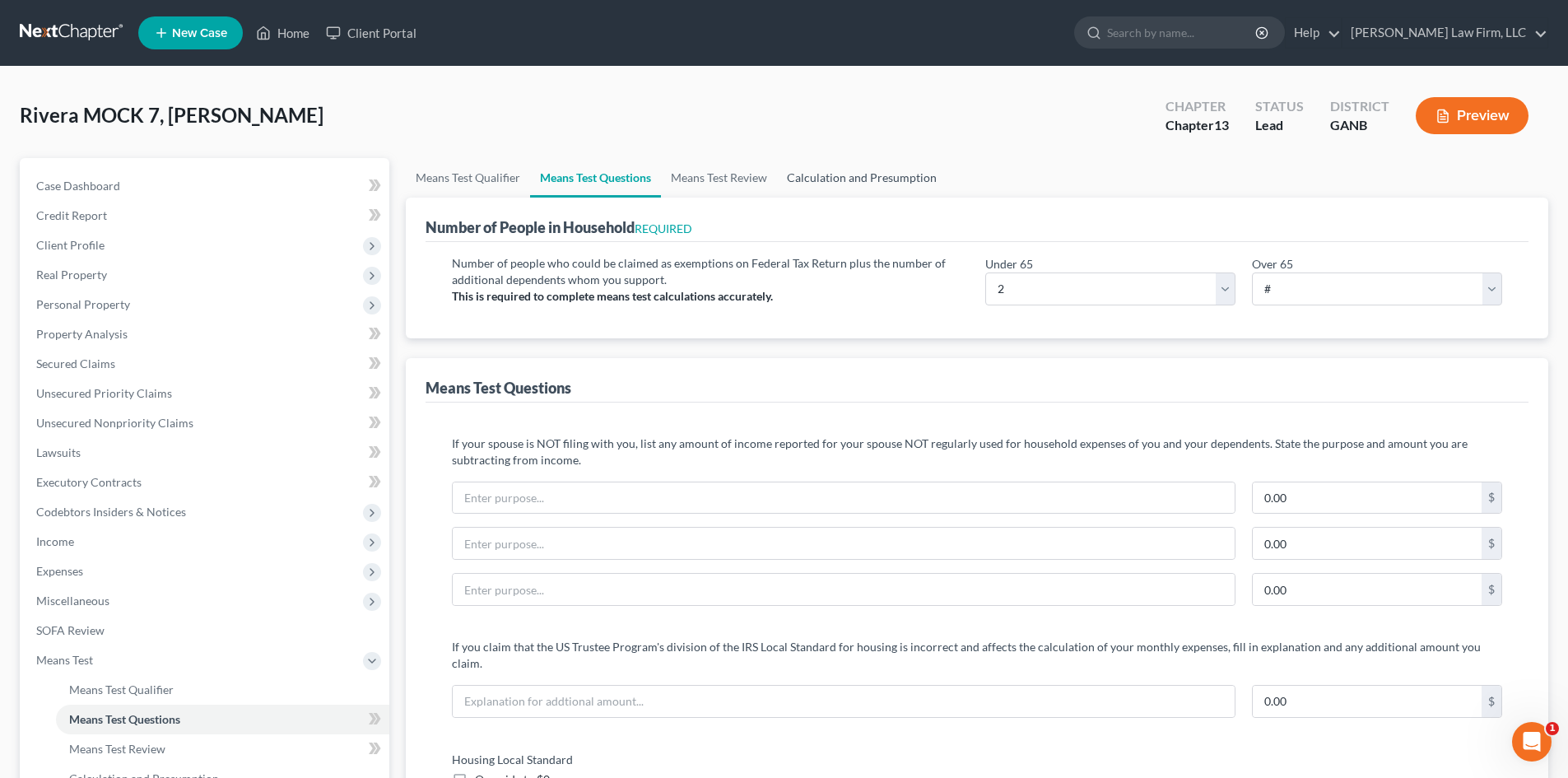
click at [883, 190] on link "Calculation and Presumption" at bounding box center [861, 178] width 170 height 40
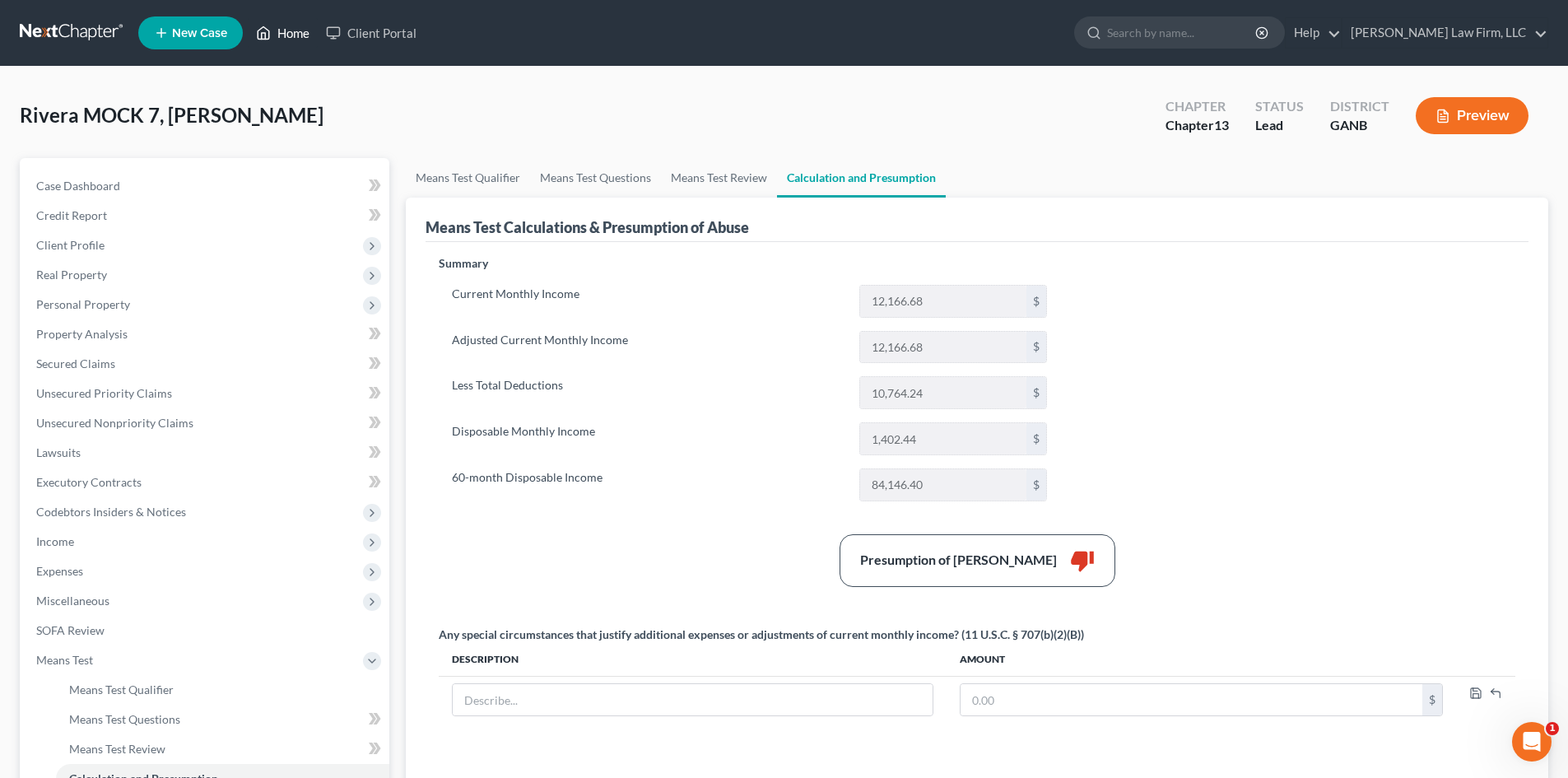
click at [285, 36] on link "Home" at bounding box center [283, 33] width 70 height 29
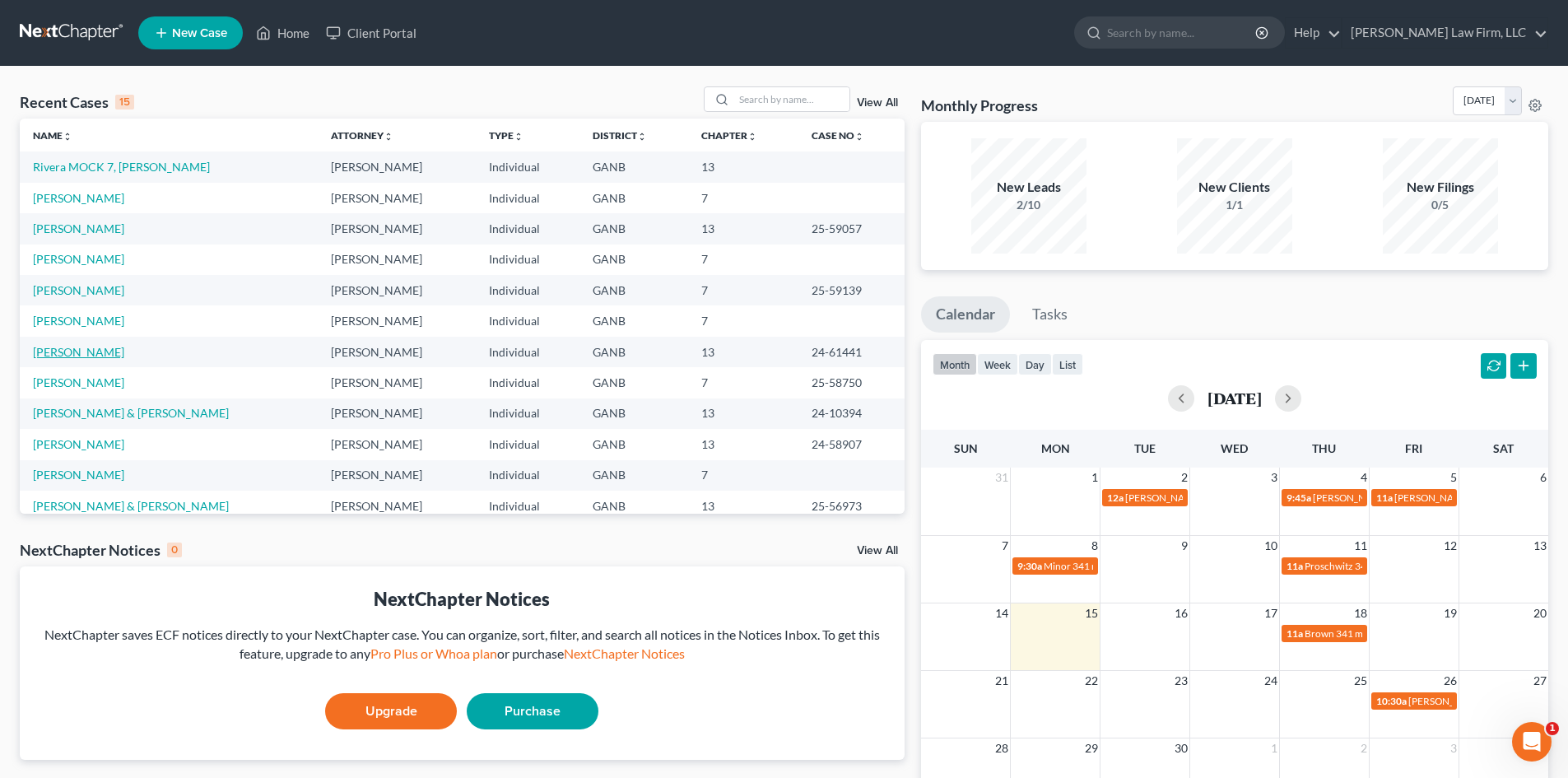
click at [92, 357] on link "[PERSON_NAME]" at bounding box center [78, 351] width 91 height 14
select select "6"
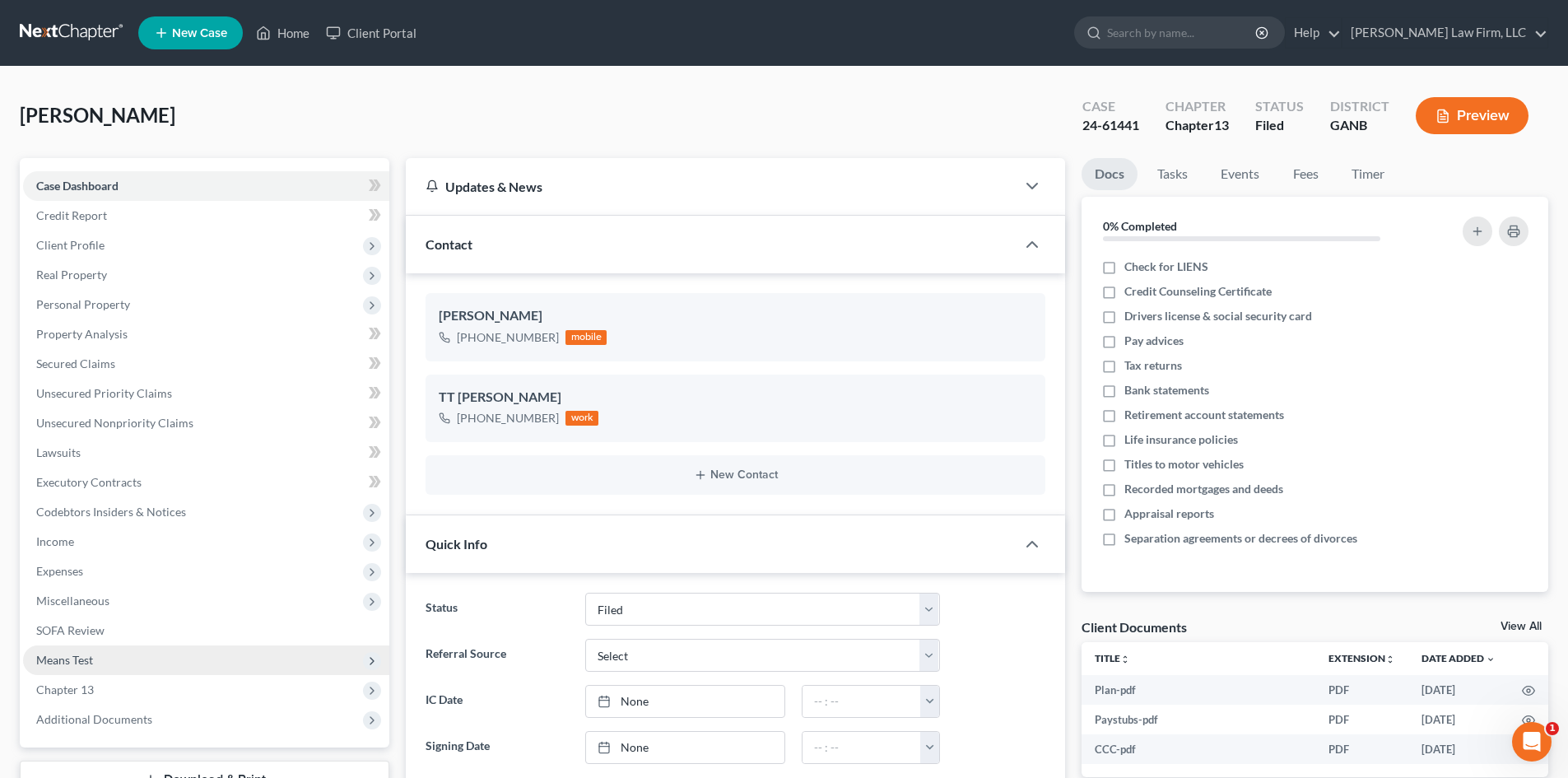
click at [80, 655] on span "Means Test" at bounding box center [64, 659] width 57 height 14
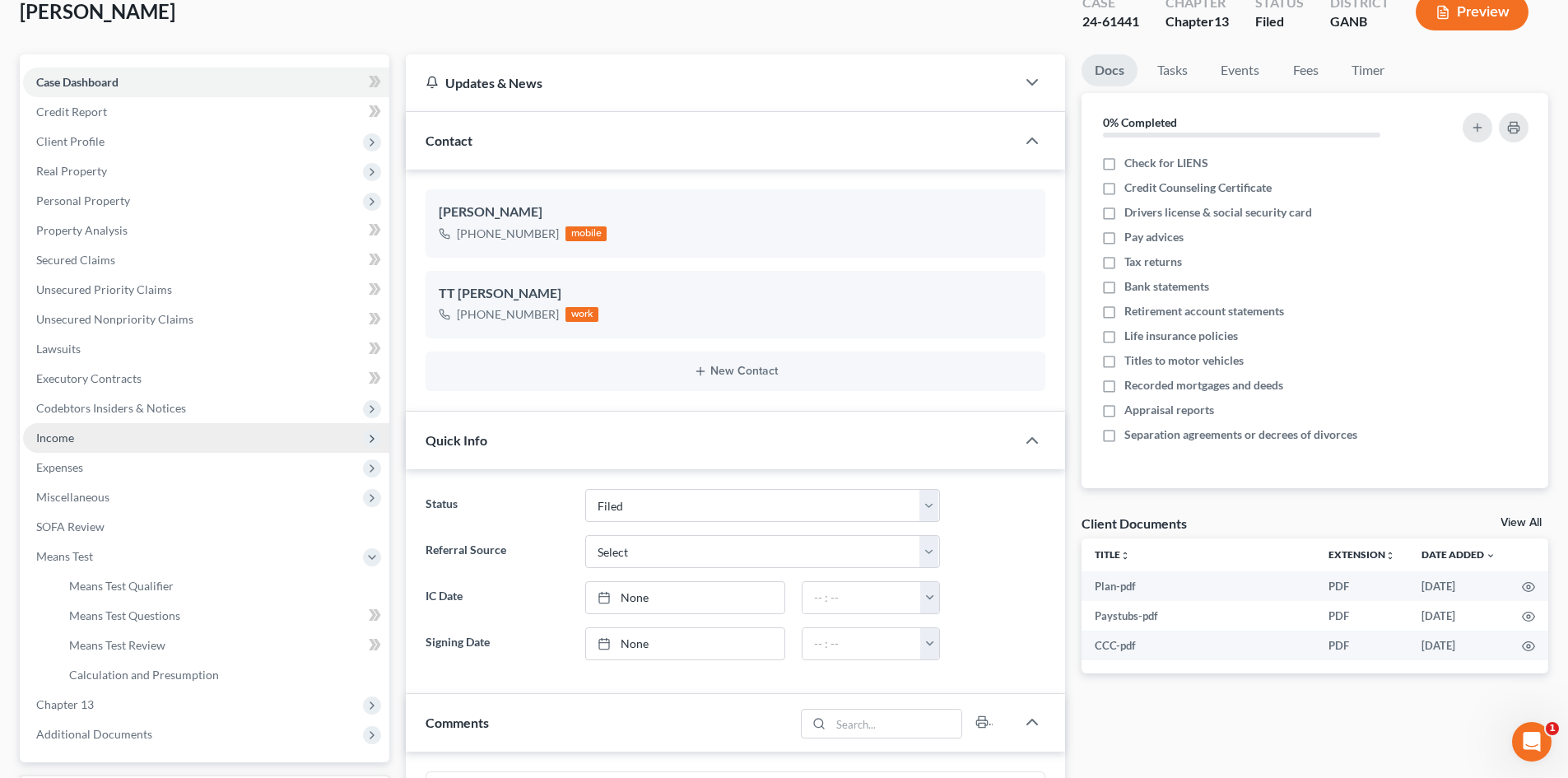
scroll to position [220, 0]
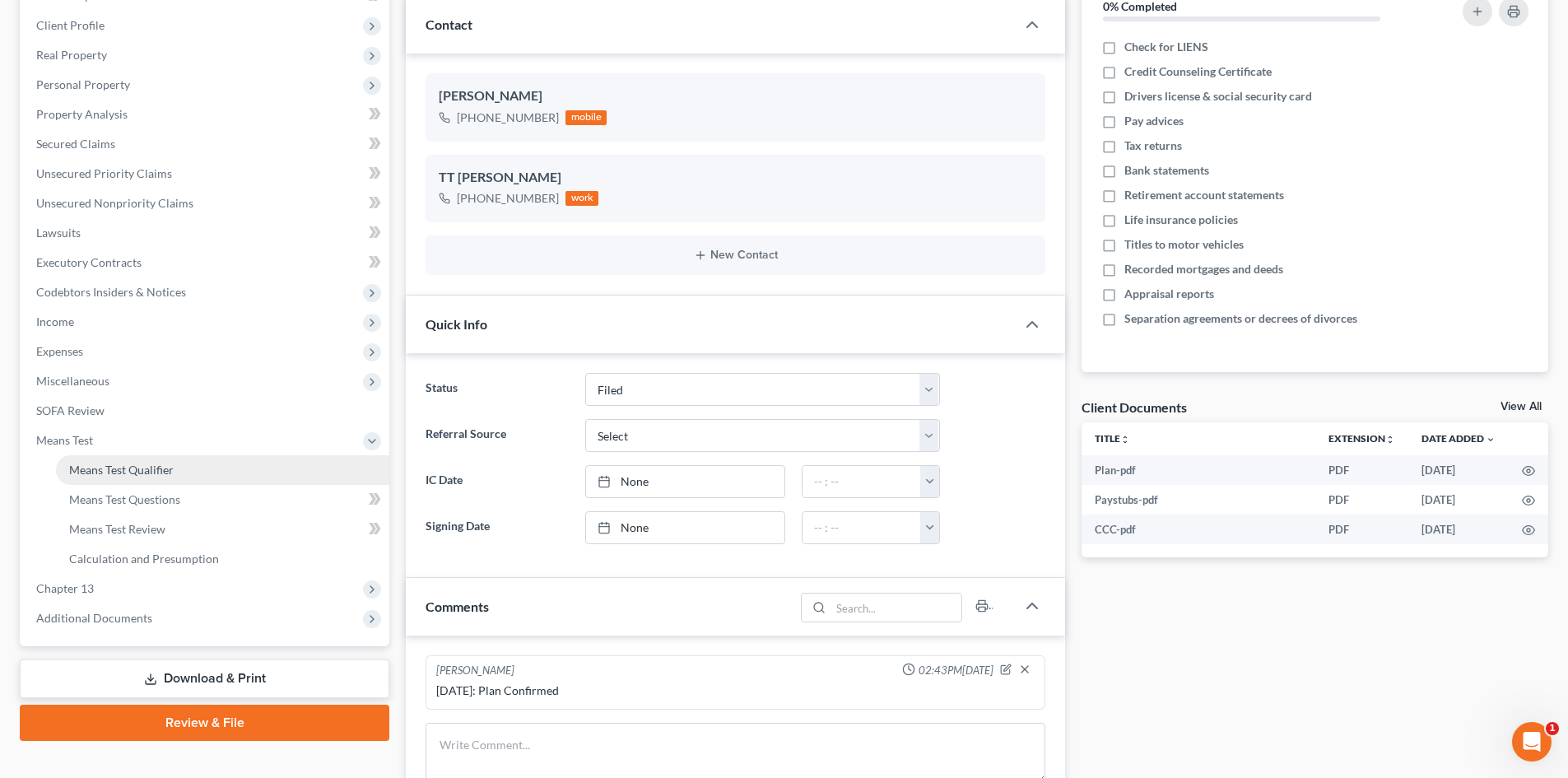
click at [114, 473] on span "Means Test Qualifier" at bounding box center [121, 469] width 104 height 14
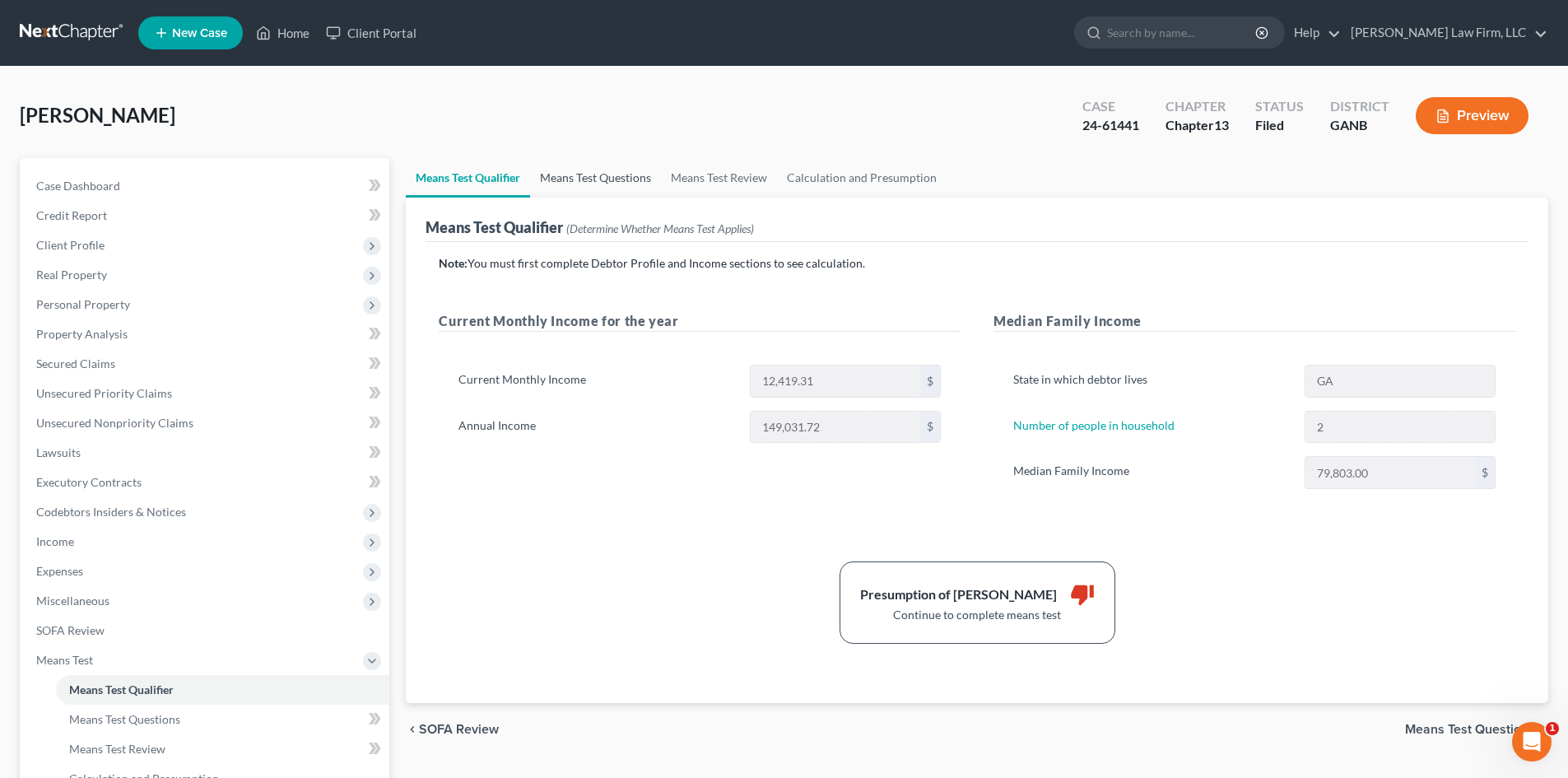
click at [603, 174] on link "Means Test Questions" at bounding box center [595, 178] width 131 height 40
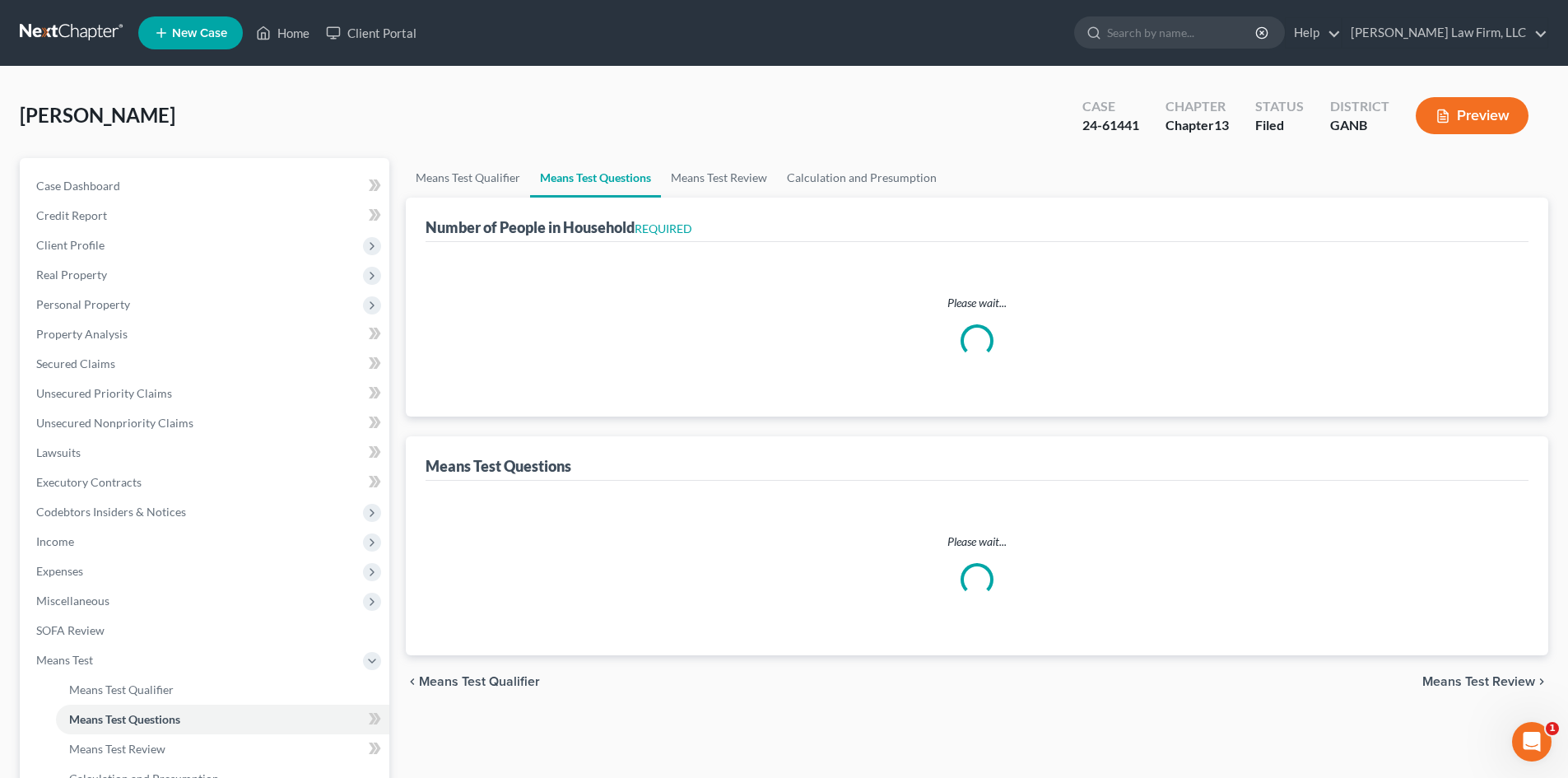
select select "0"
select select "60"
select select "0"
select select "60"
select select "2"
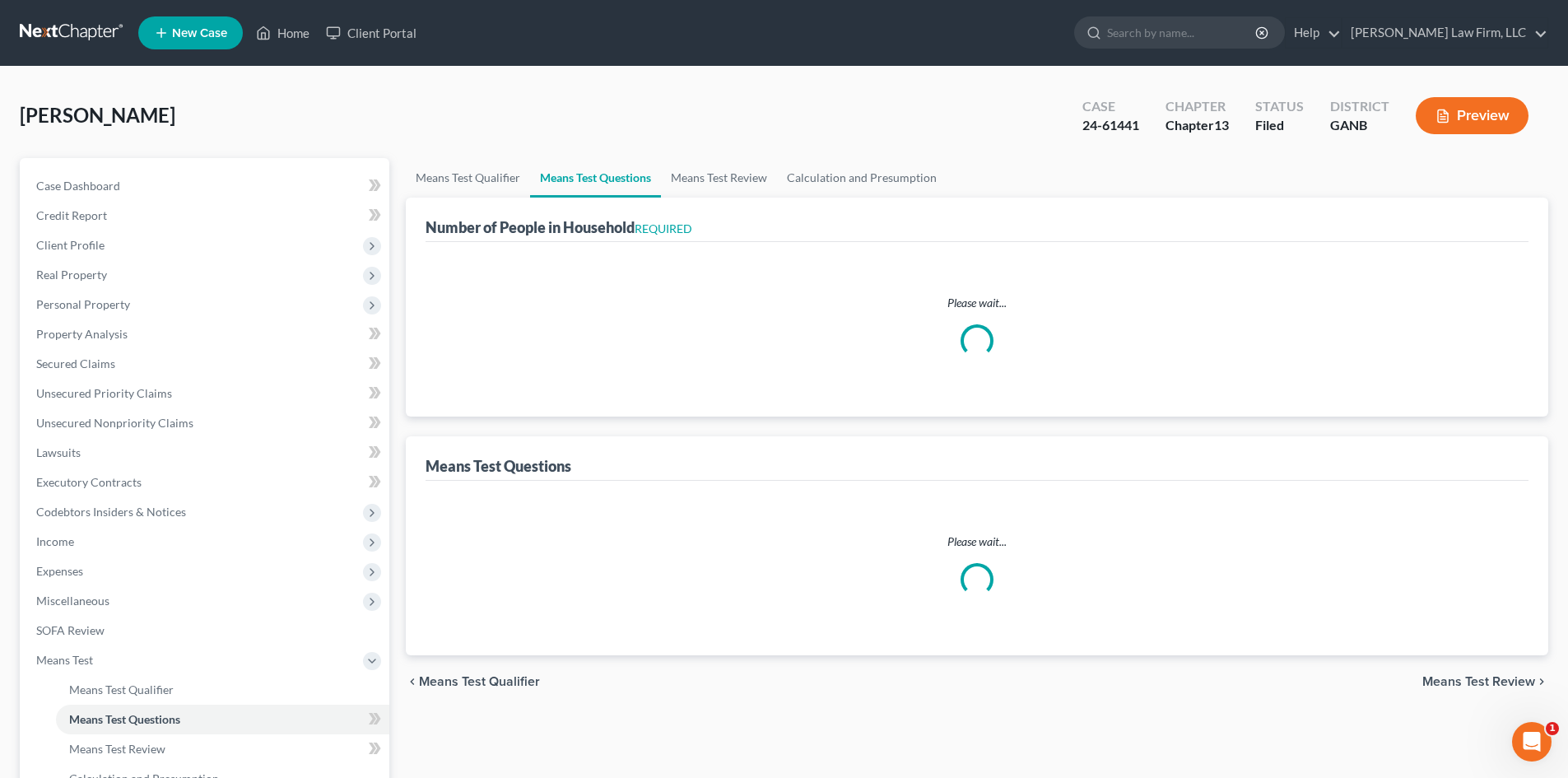
select select "0"
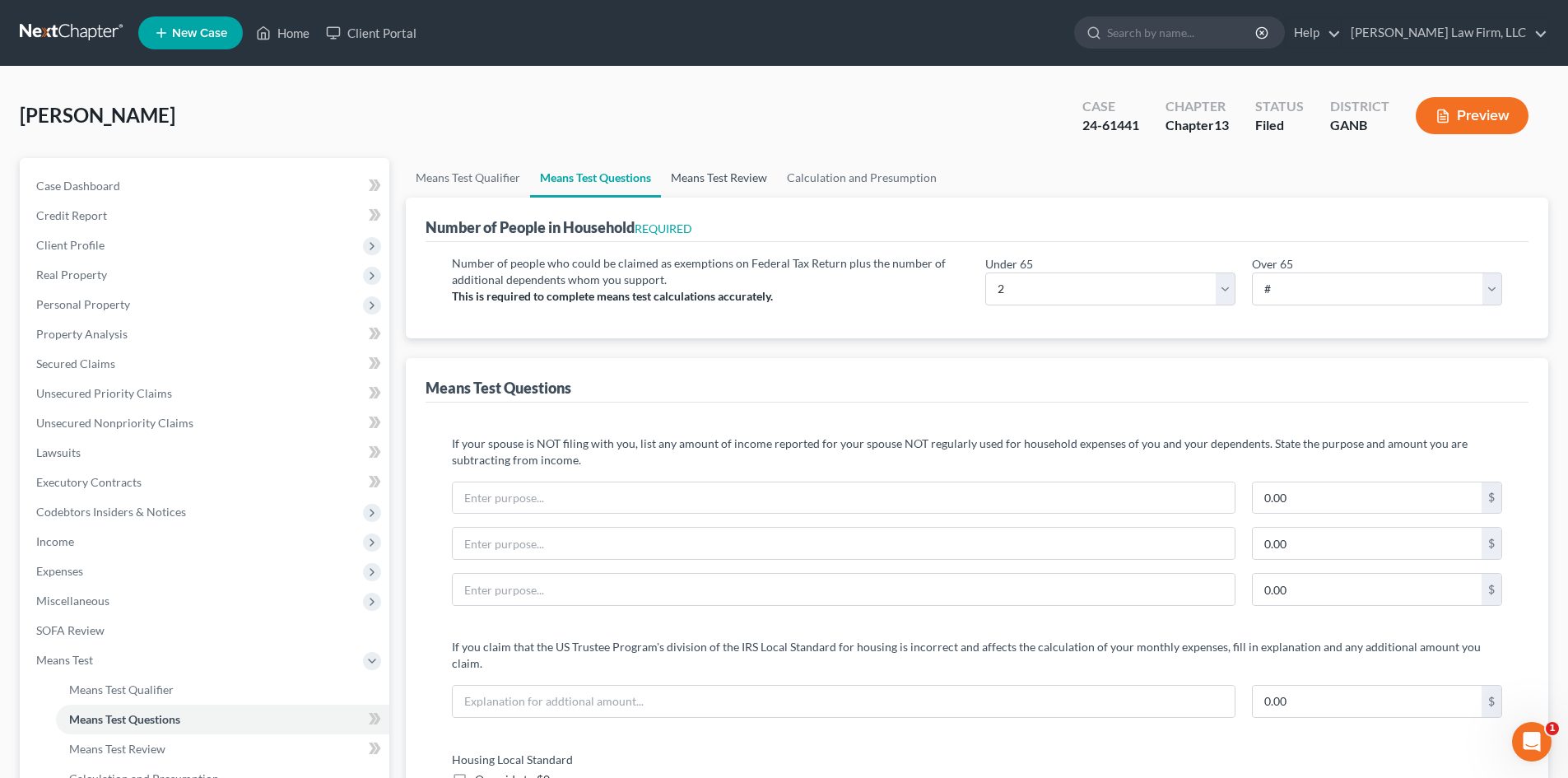
click at [715, 180] on link "Means Test Review" at bounding box center [719, 178] width 116 height 40
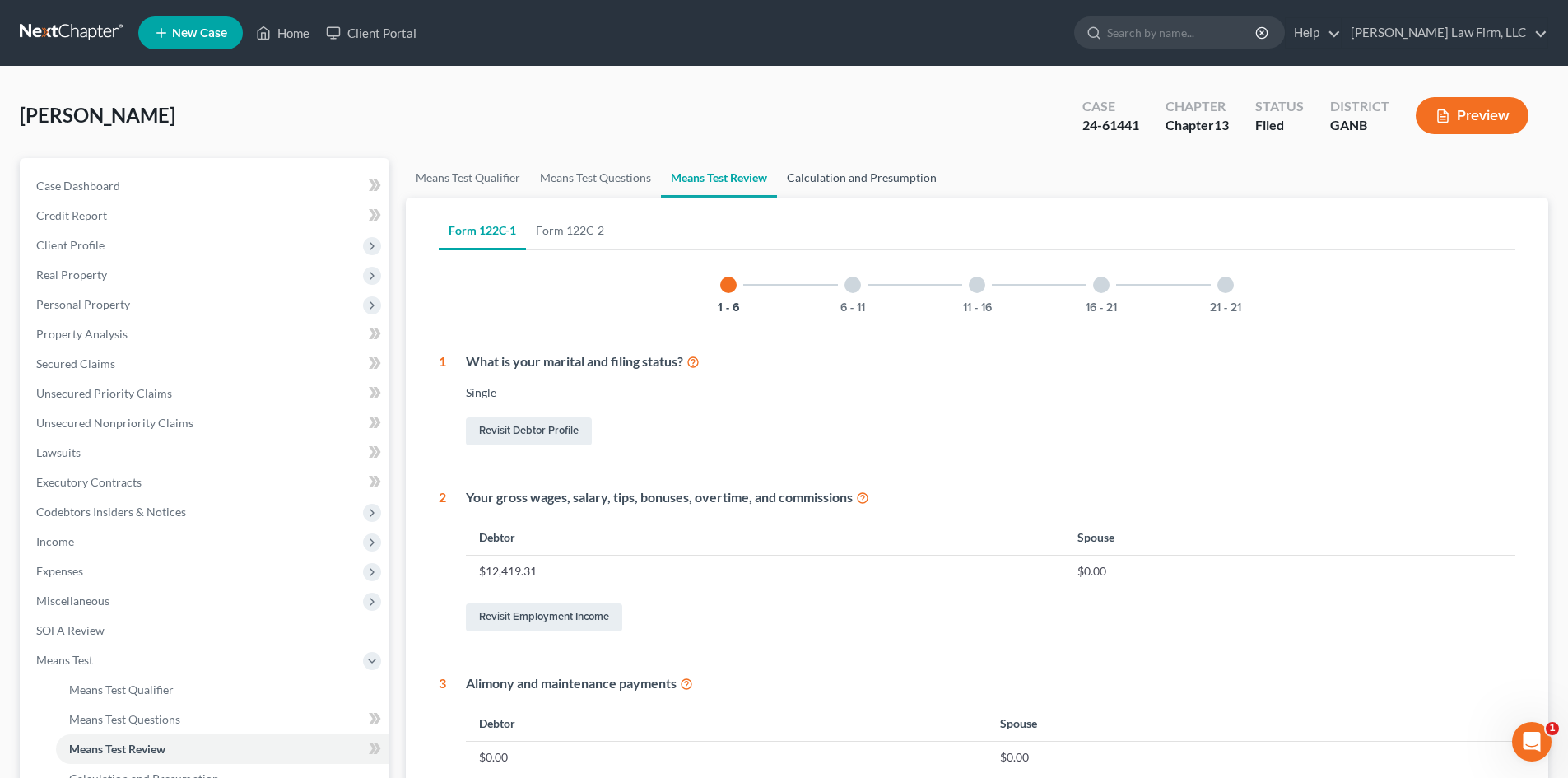
click at [877, 175] on link "Calculation and Presumption" at bounding box center [861, 178] width 170 height 40
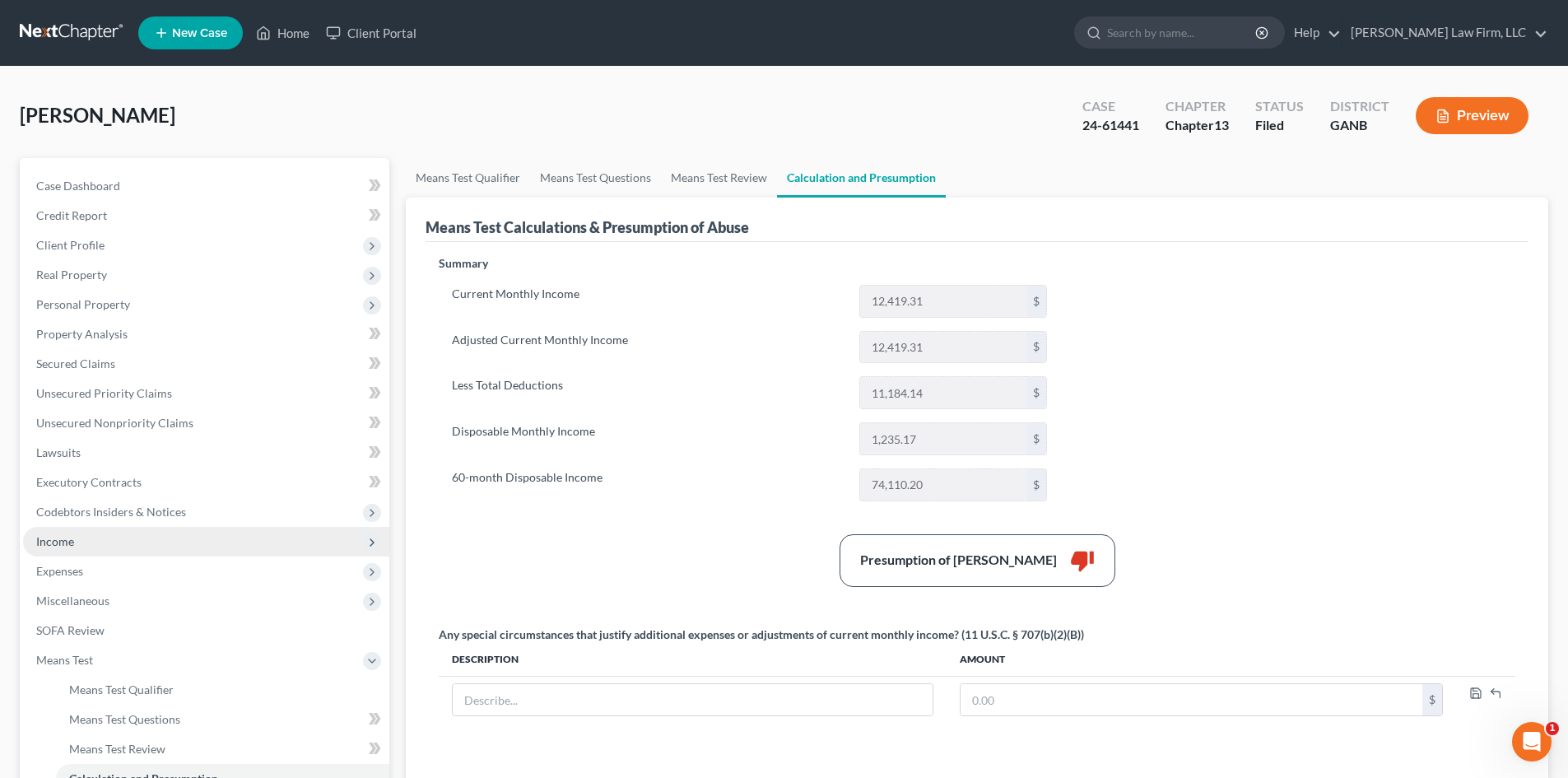
click at [61, 537] on span "Income" at bounding box center [54, 541] width 38 height 14
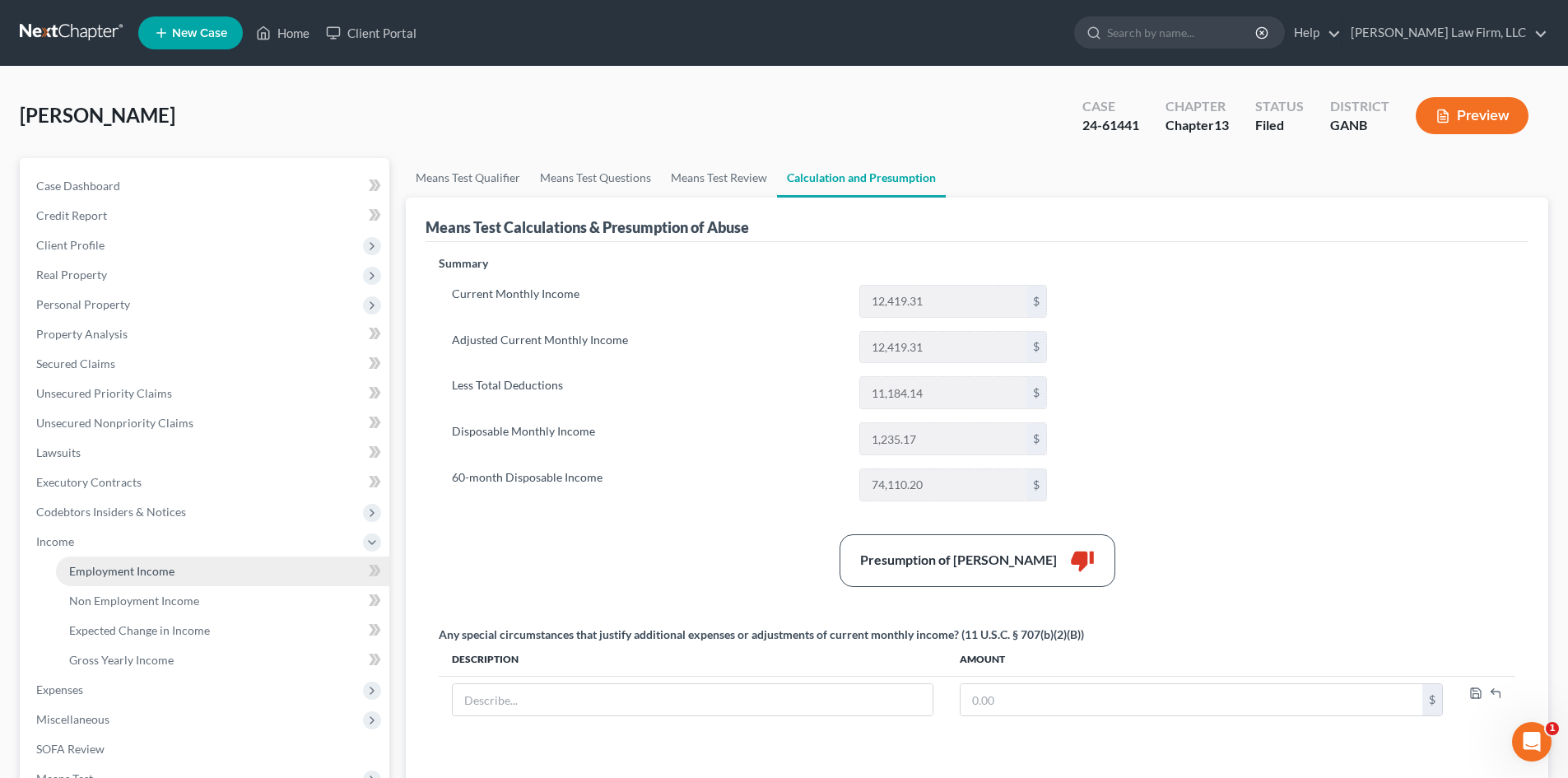
click at [115, 566] on span "Employment Income" at bounding box center [122, 571] width 105 height 14
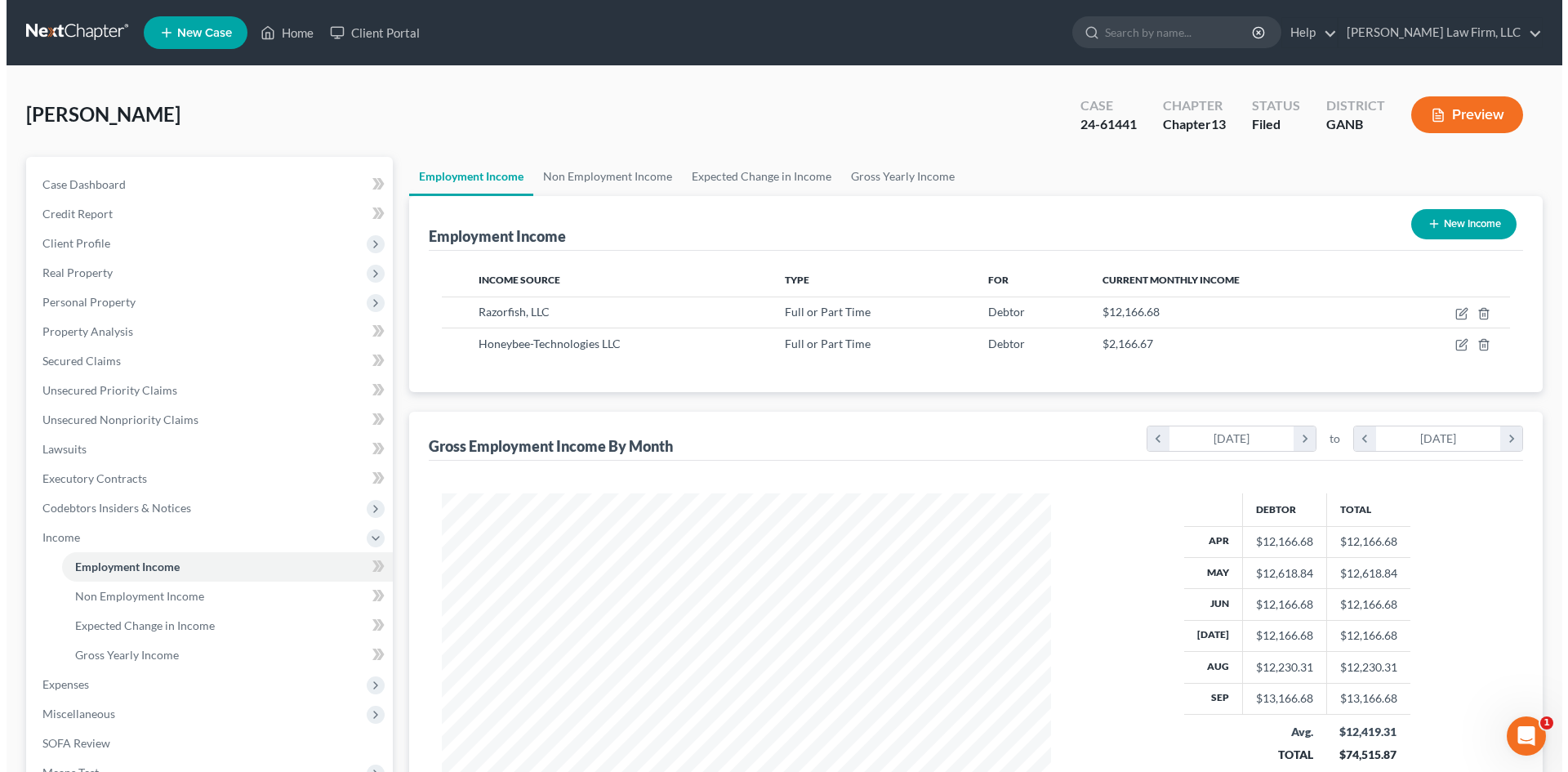
scroll to position [305, 642]
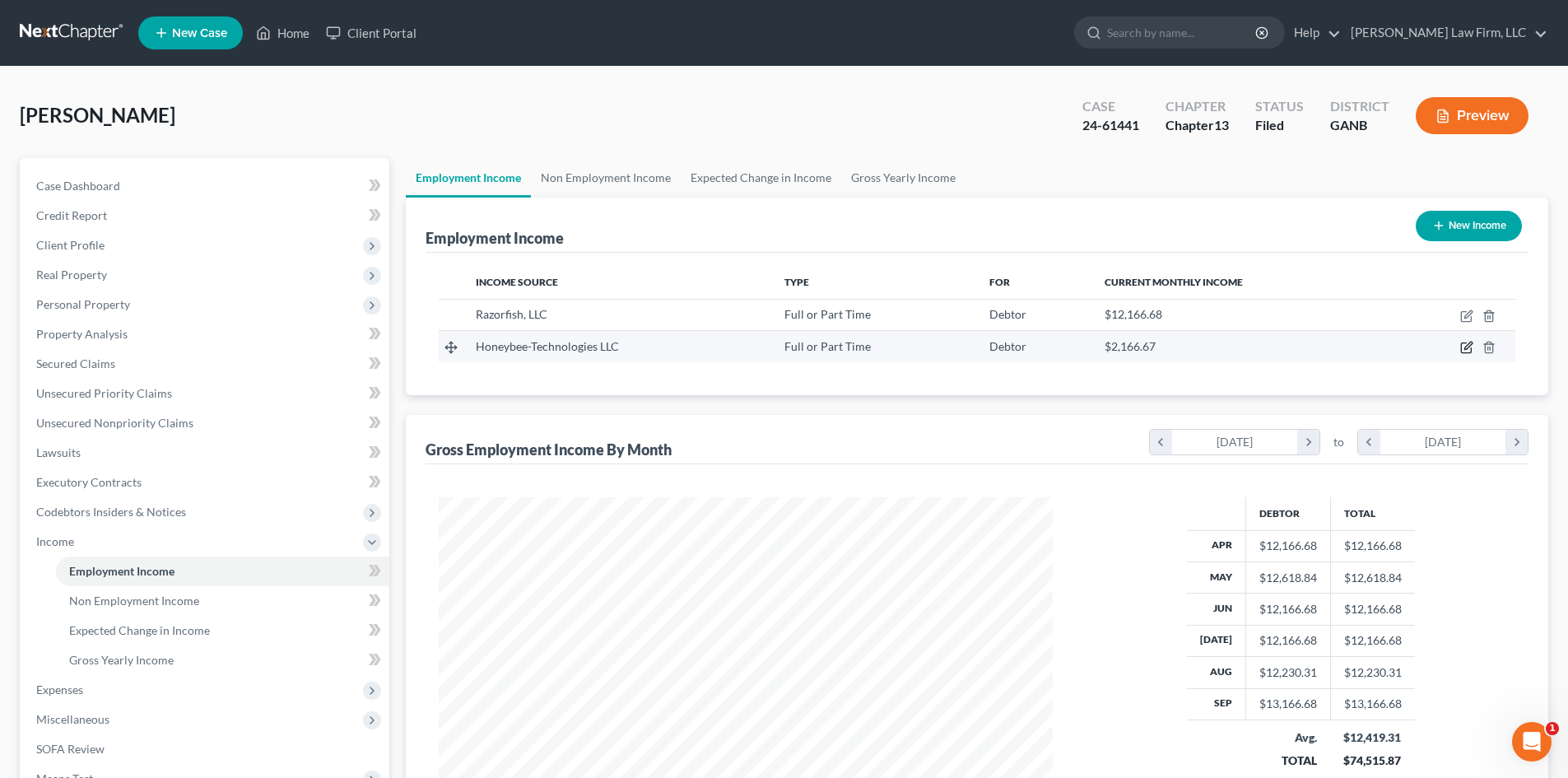
click at [1464, 351] on icon "button" at bounding box center [1467, 348] width 13 height 13
select select "0"
select select "10"
select select "2"
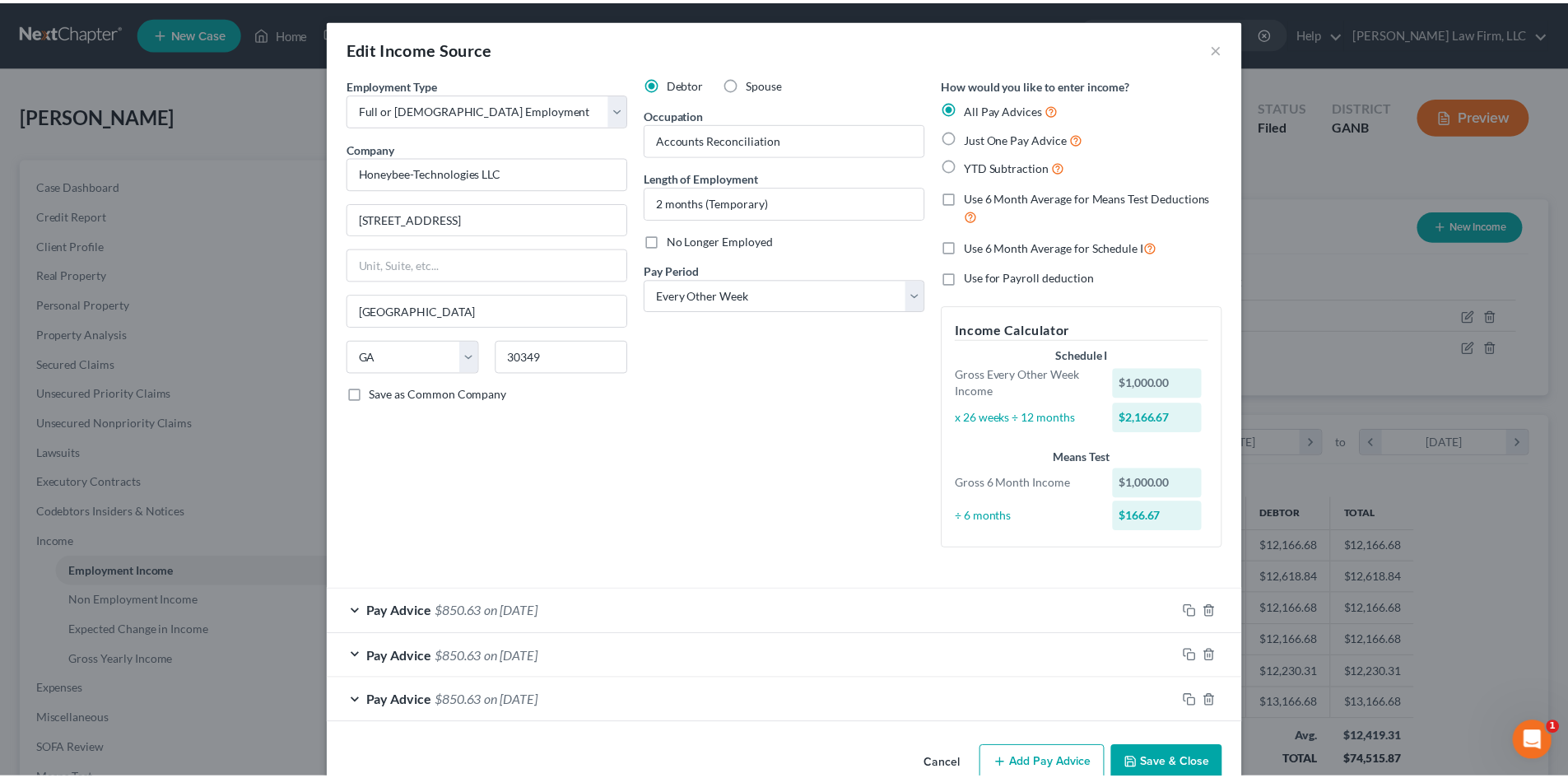
scroll to position [36, 0]
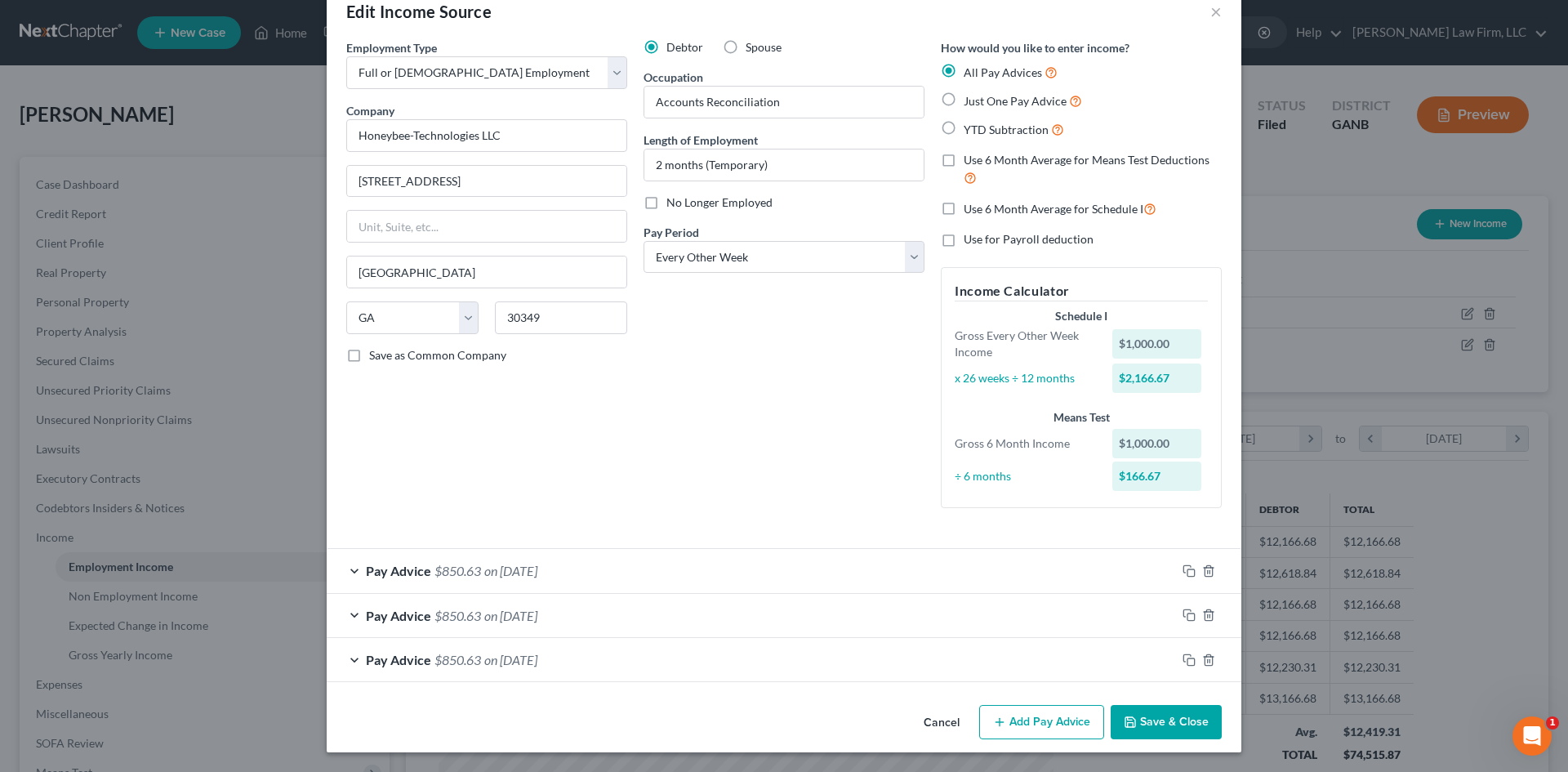
click at [1518, 525] on div "Edit Income Source × Employment Type * Select Full or [DEMOGRAPHIC_DATA] Employ…" at bounding box center [784, 386] width 1568 height 772
drag, startPoint x: 780, startPoint y: 742, endPoint x: 795, endPoint y: 742, distance: 15.0
click at [780, 742] on div "Cancel Add Pay Advice Save & Close" at bounding box center [784, 725] width 915 height 54
click at [1212, 18] on button "×" at bounding box center [1216, 11] width 12 height 19
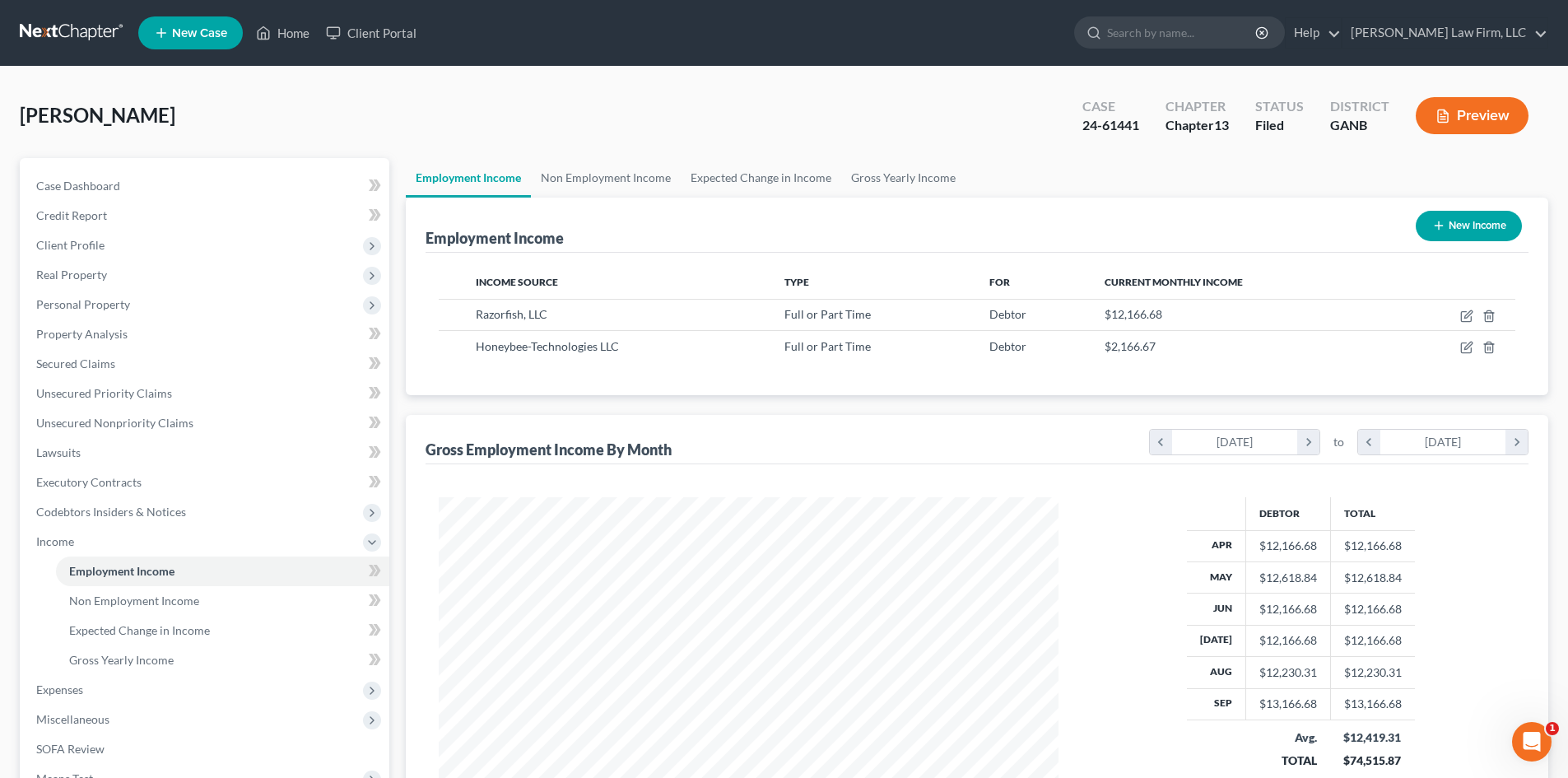
scroll to position [823249, 822434]
click at [39, 696] on span "Expenses" at bounding box center [59, 690] width 47 height 14
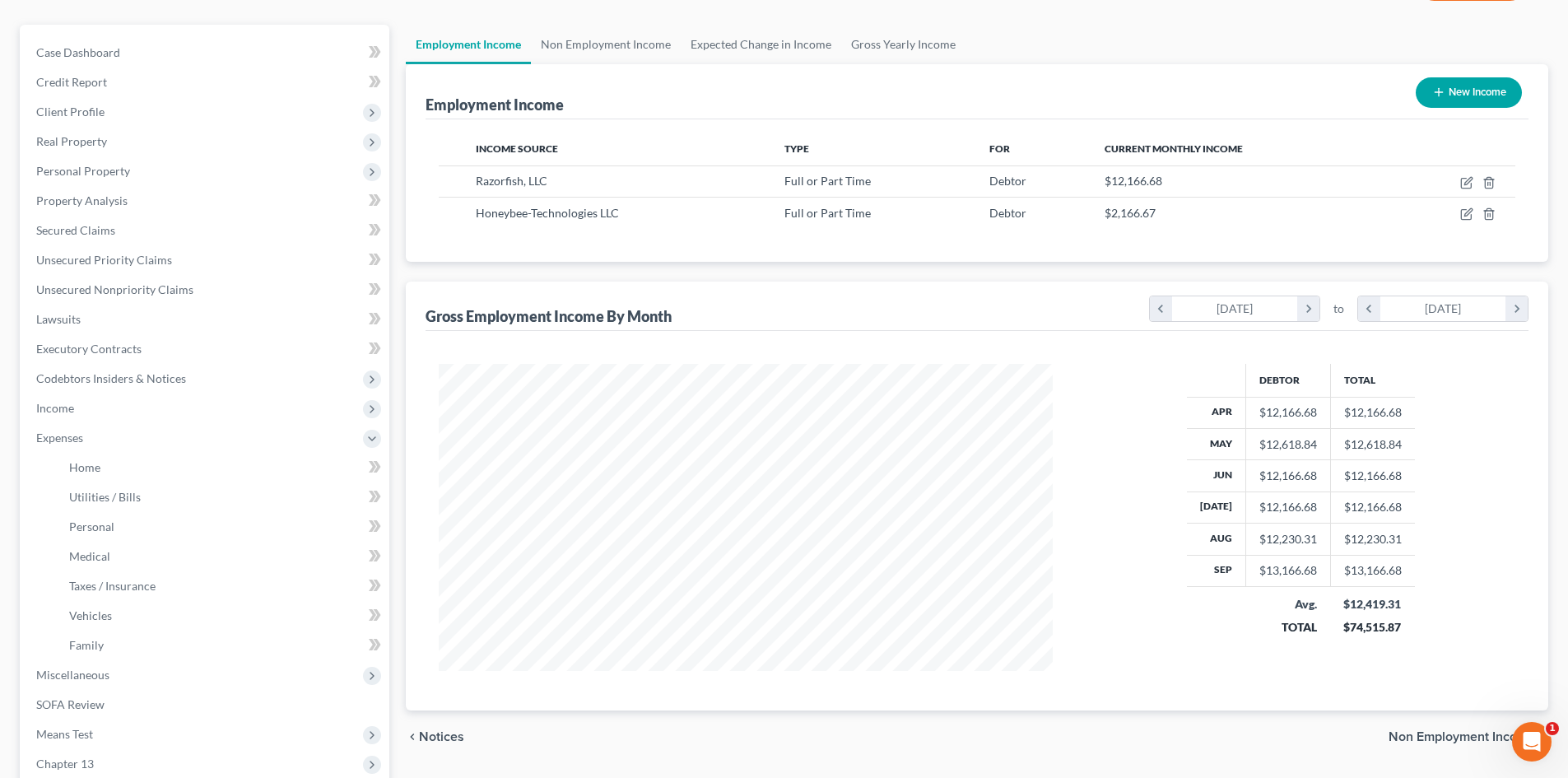
scroll to position [329, 0]
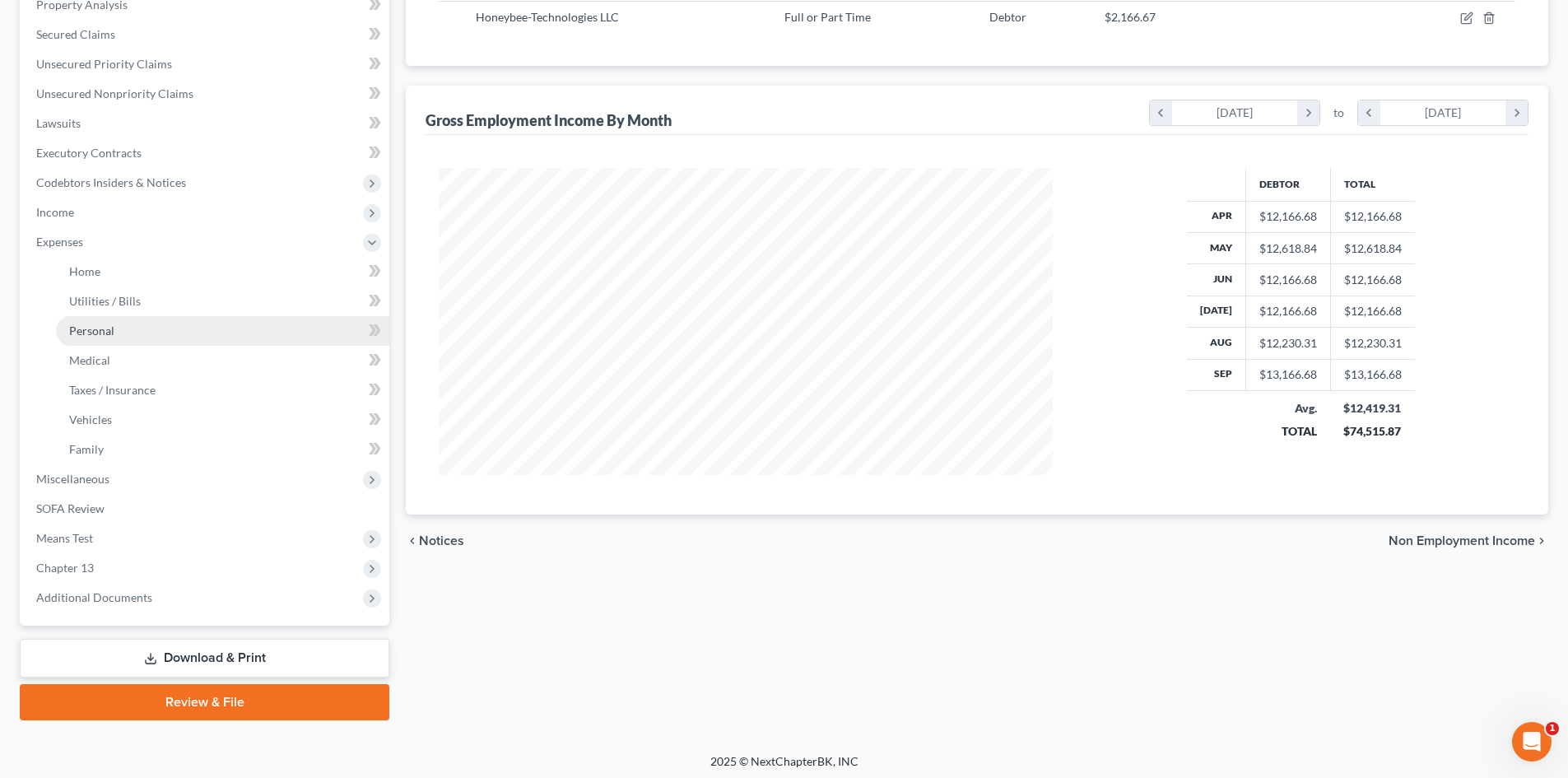
click at [99, 341] on link "Personal" at bounding box center [223, 331] width 333 height 29
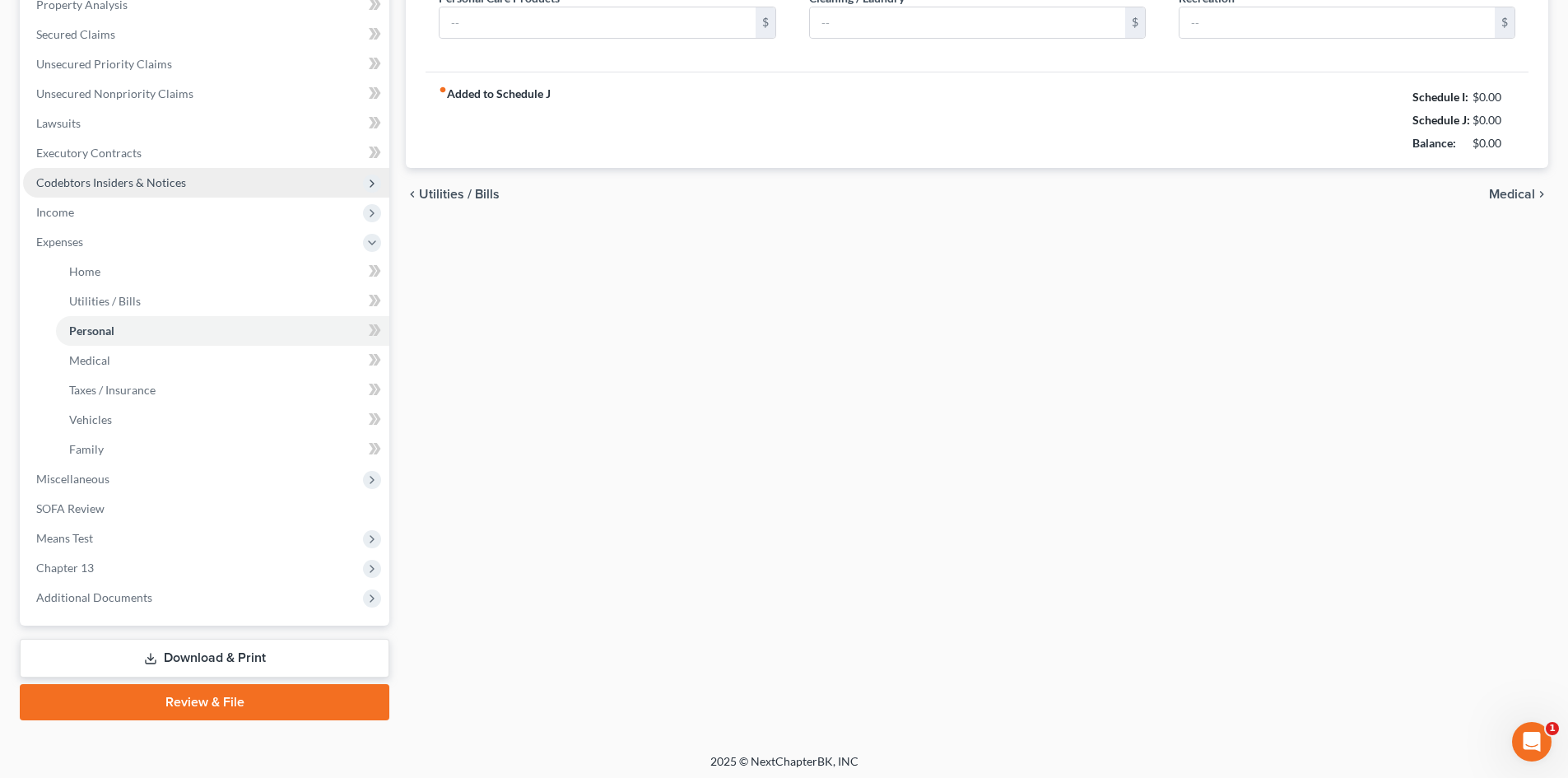
type input "400.00"
type input "25.00"
type input "50.00"
type input "100.00"
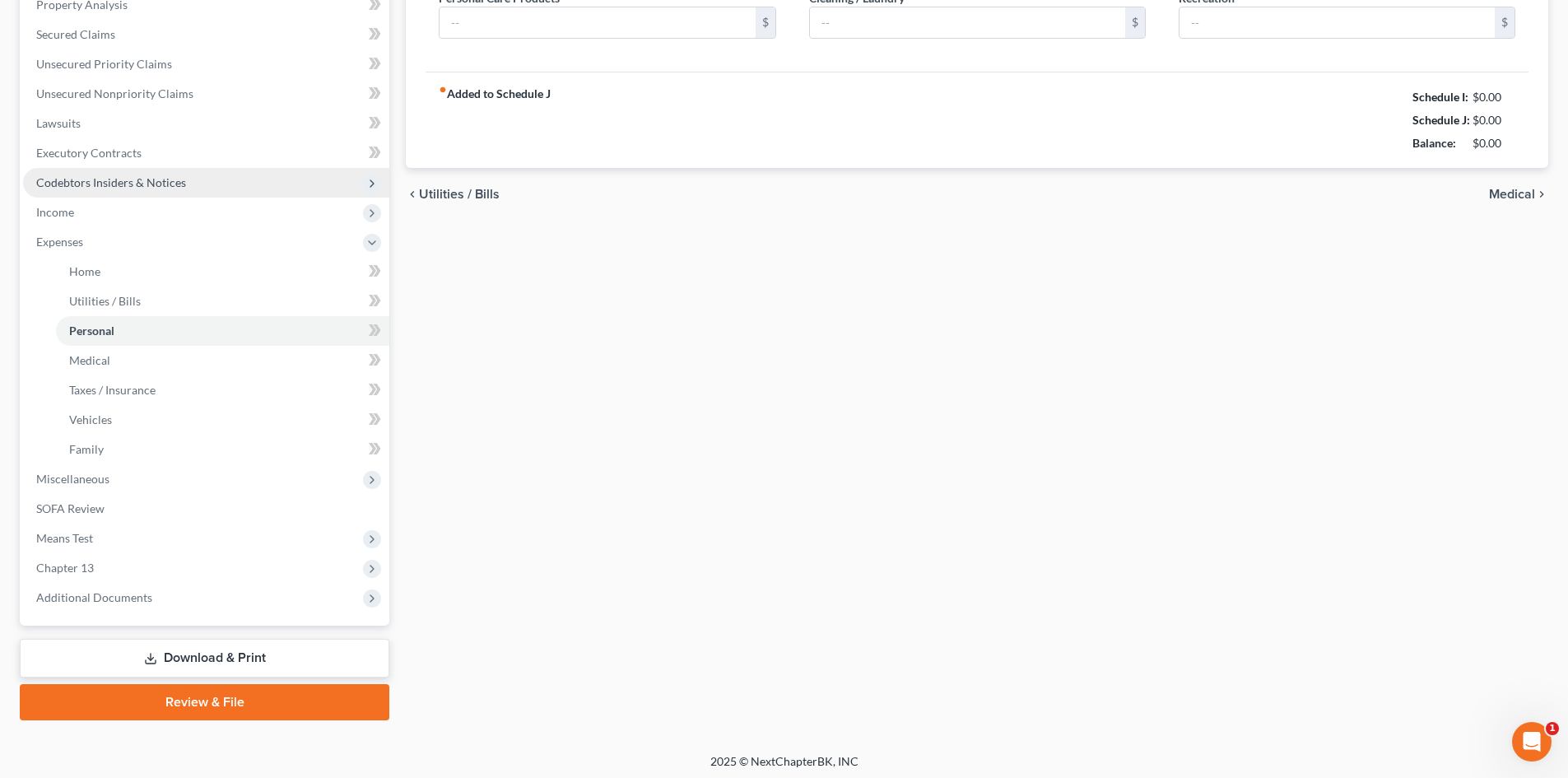
type input "0.00"
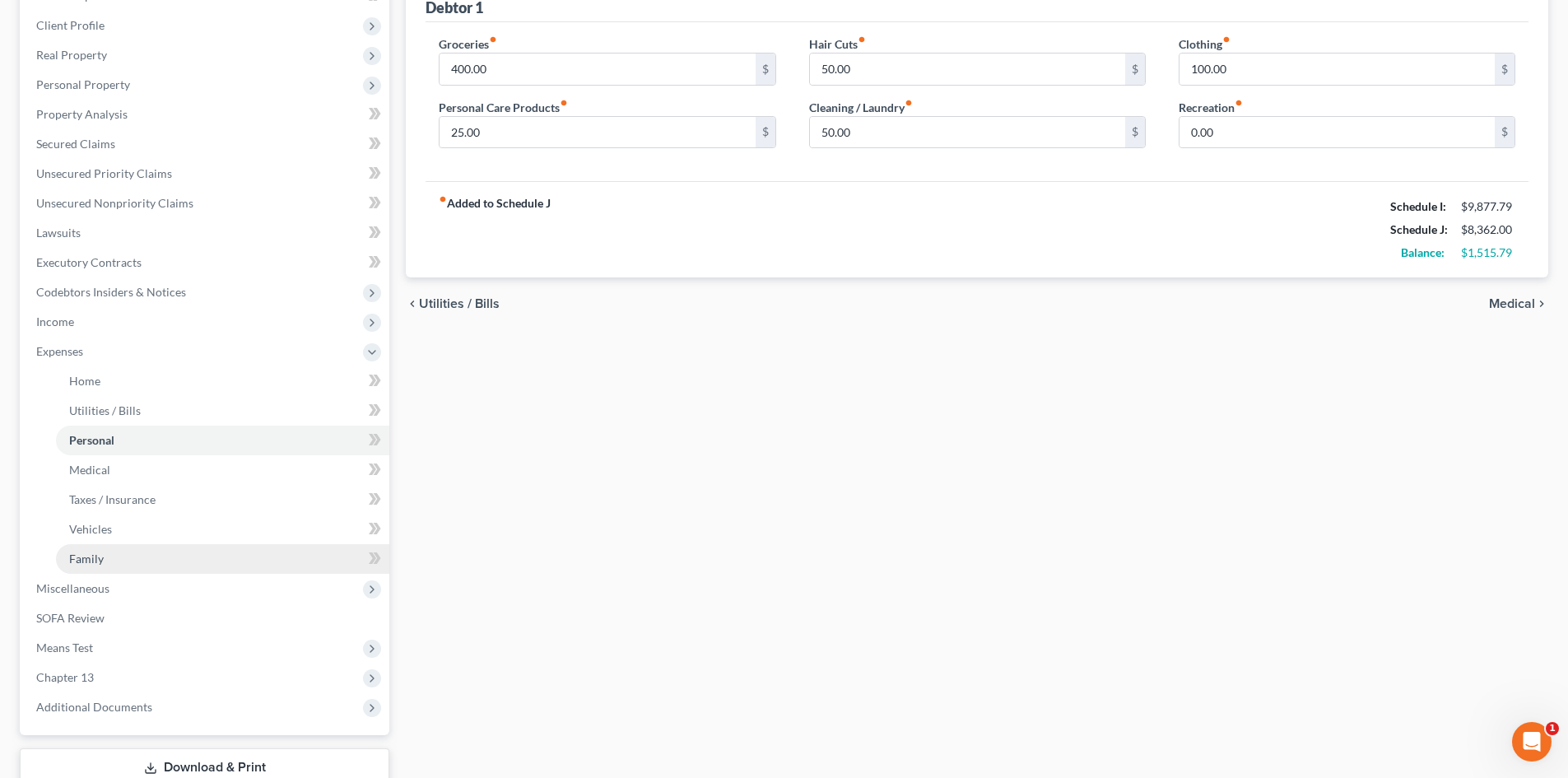
drag, startPoint x: 80, startPoint y: 552, endPoint x: 135, endPoint y: 554, distance: 55.0
click at [80, 552] on span "Family" at bounding box center [87, 559] width 35 height 14
